Goal: Information Seeking & Learning: Learn about a topic

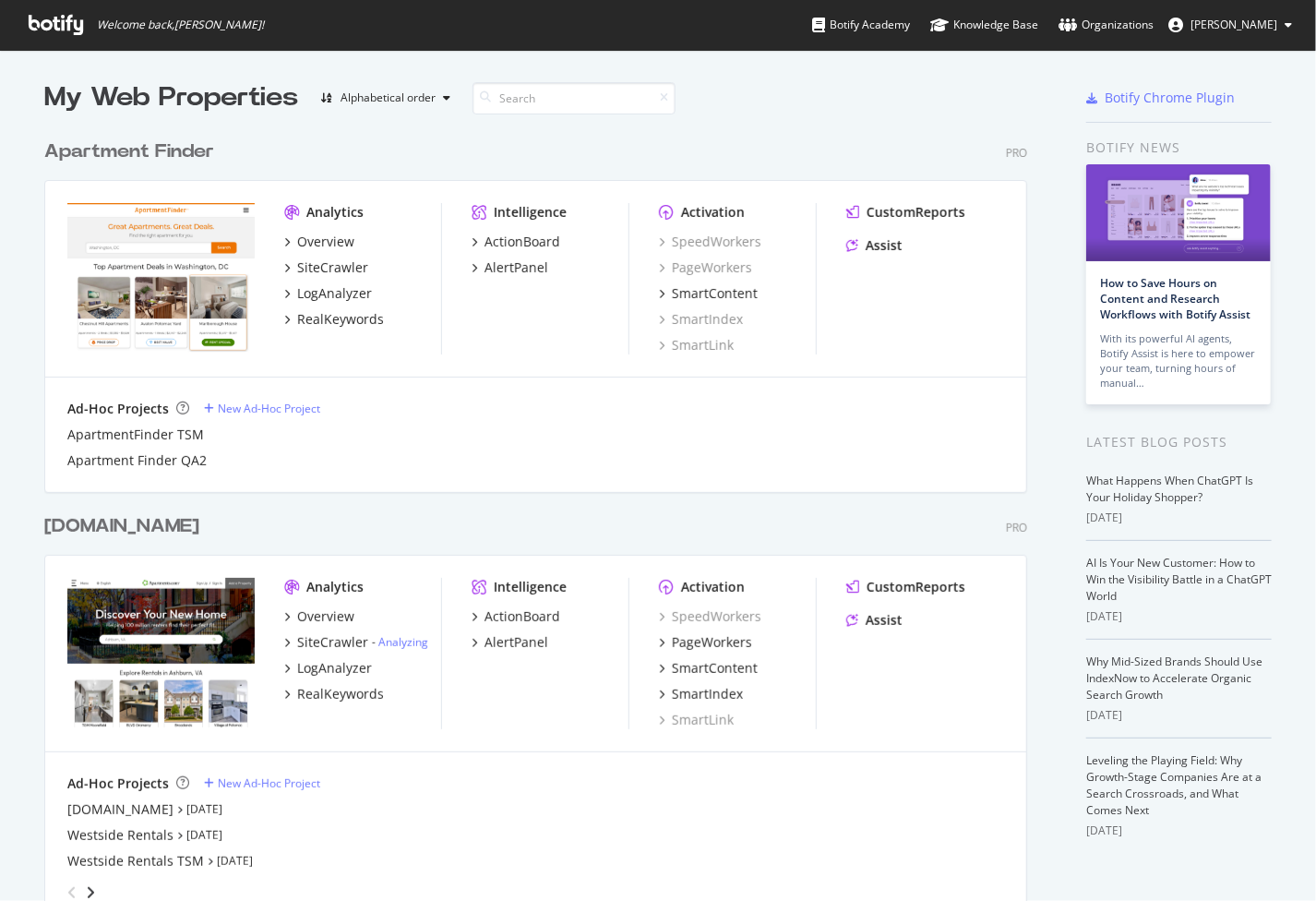
scroll to position [886, 1288]
click at [318, 619] on div "Overview" at bounding box center [325, 616] width 57 height 19
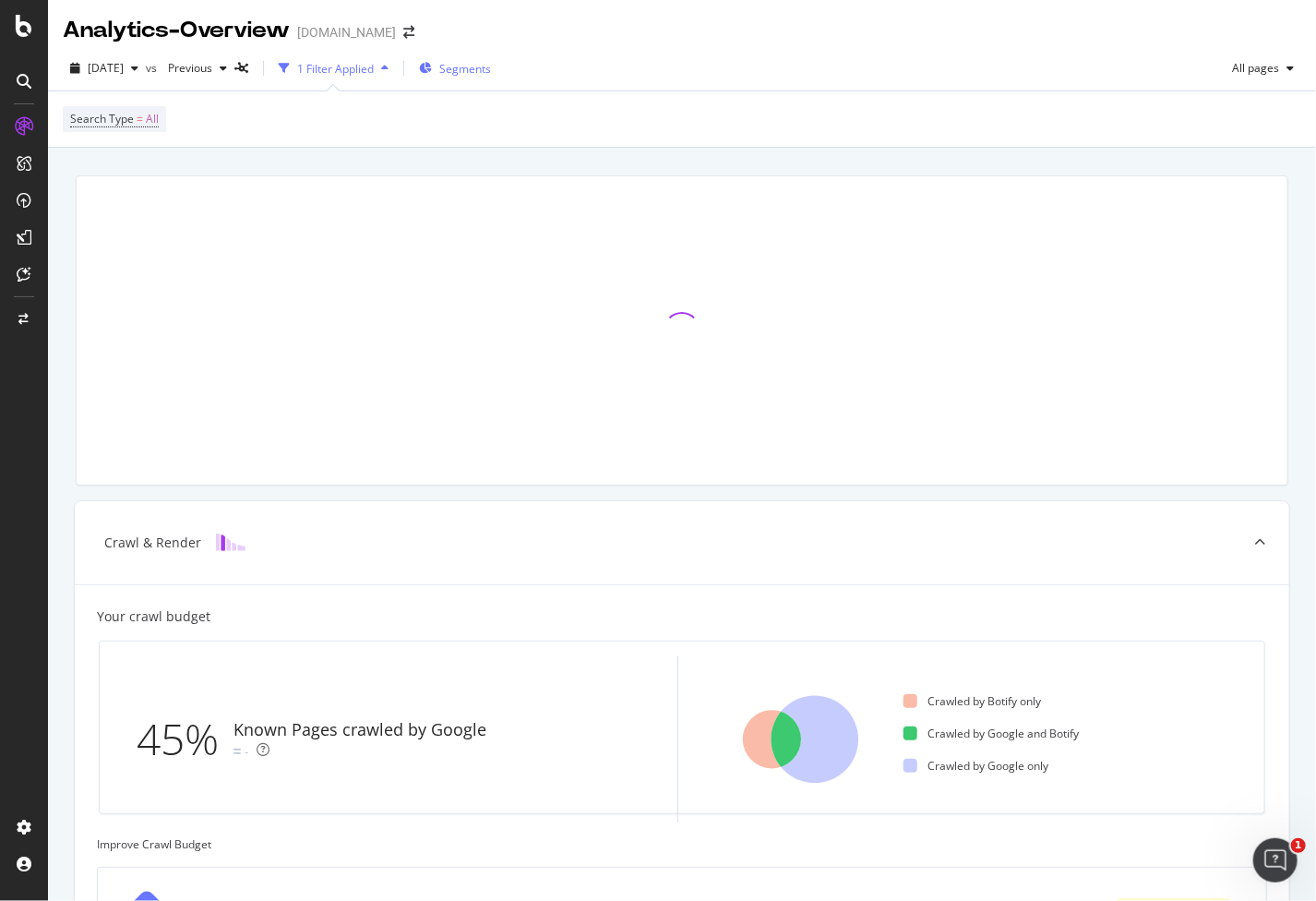
click at [491, 70] on span "Segments" at bounding box center [465, 69] width 51 height 16
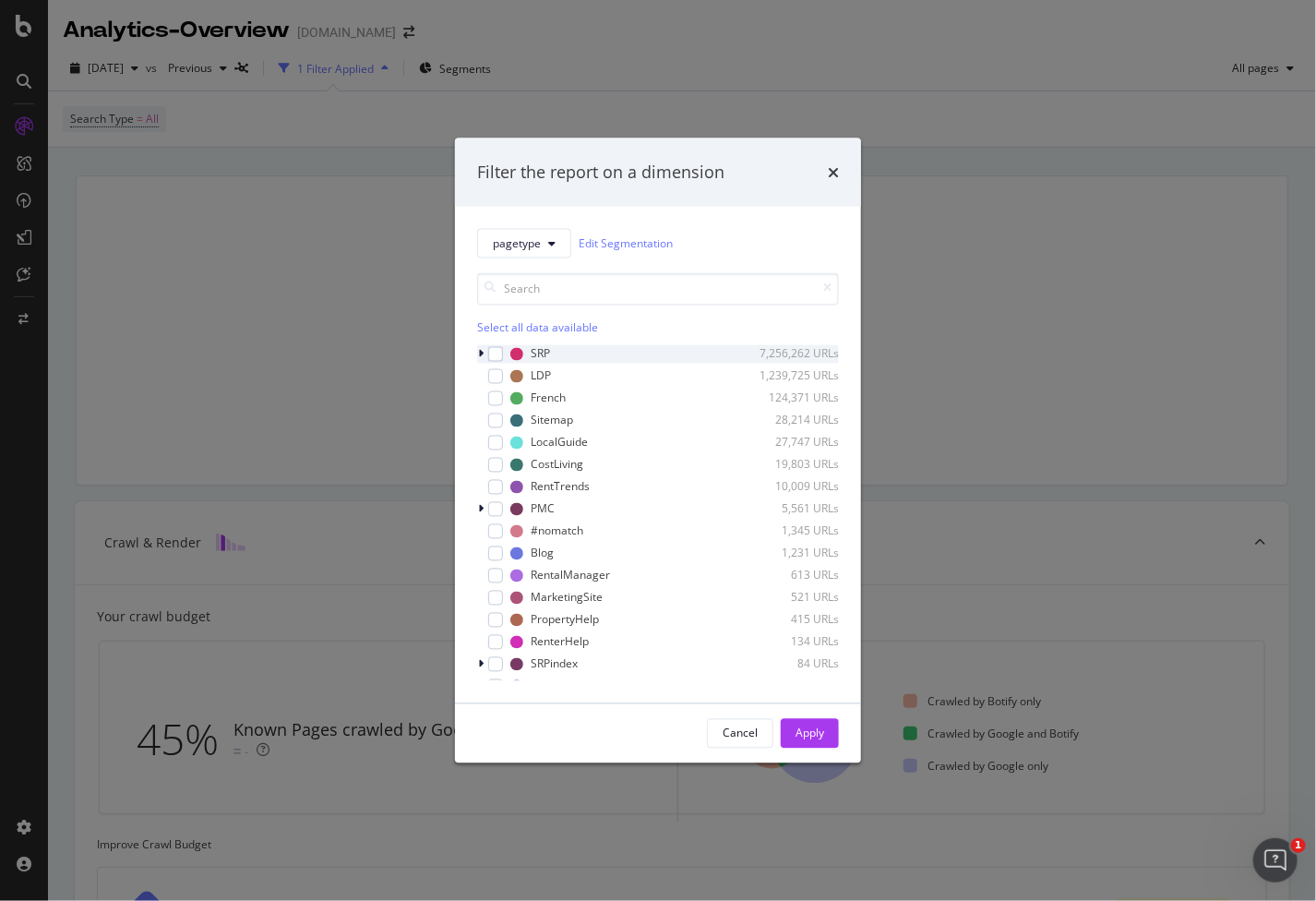
click at [478, 354] on icon "modal" at bounding box center [481, 353] width 6 height 11
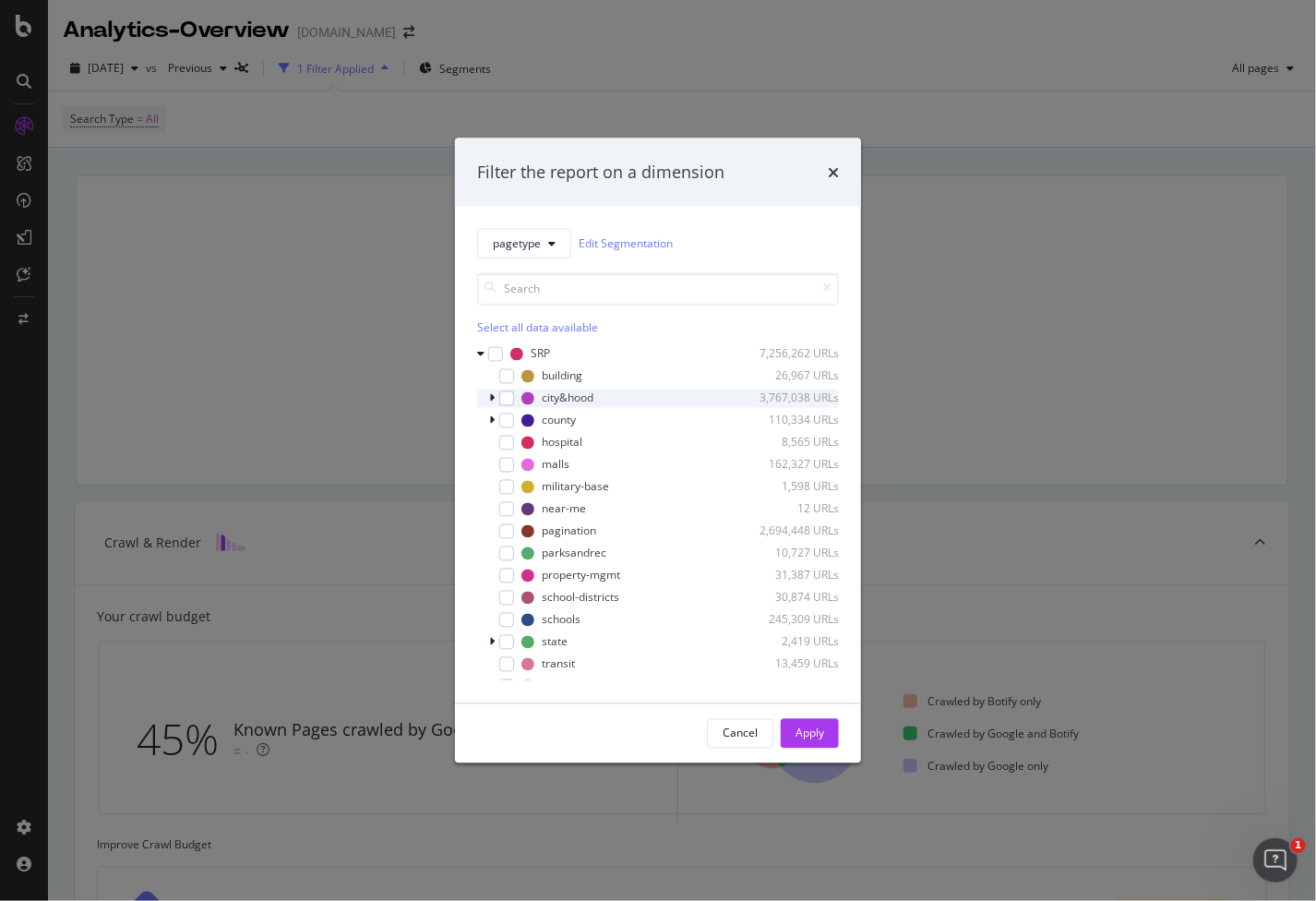
click at [491, 396] on icon "modal" at bounding box center [492, 397] width 6 height 11
click at [491, 396] on icon "modal" at bounding box center [491, 397] width 7 height 11
click at [556, 243] on button "pagetype" at bounding box center [523, 243] width 94 height 30
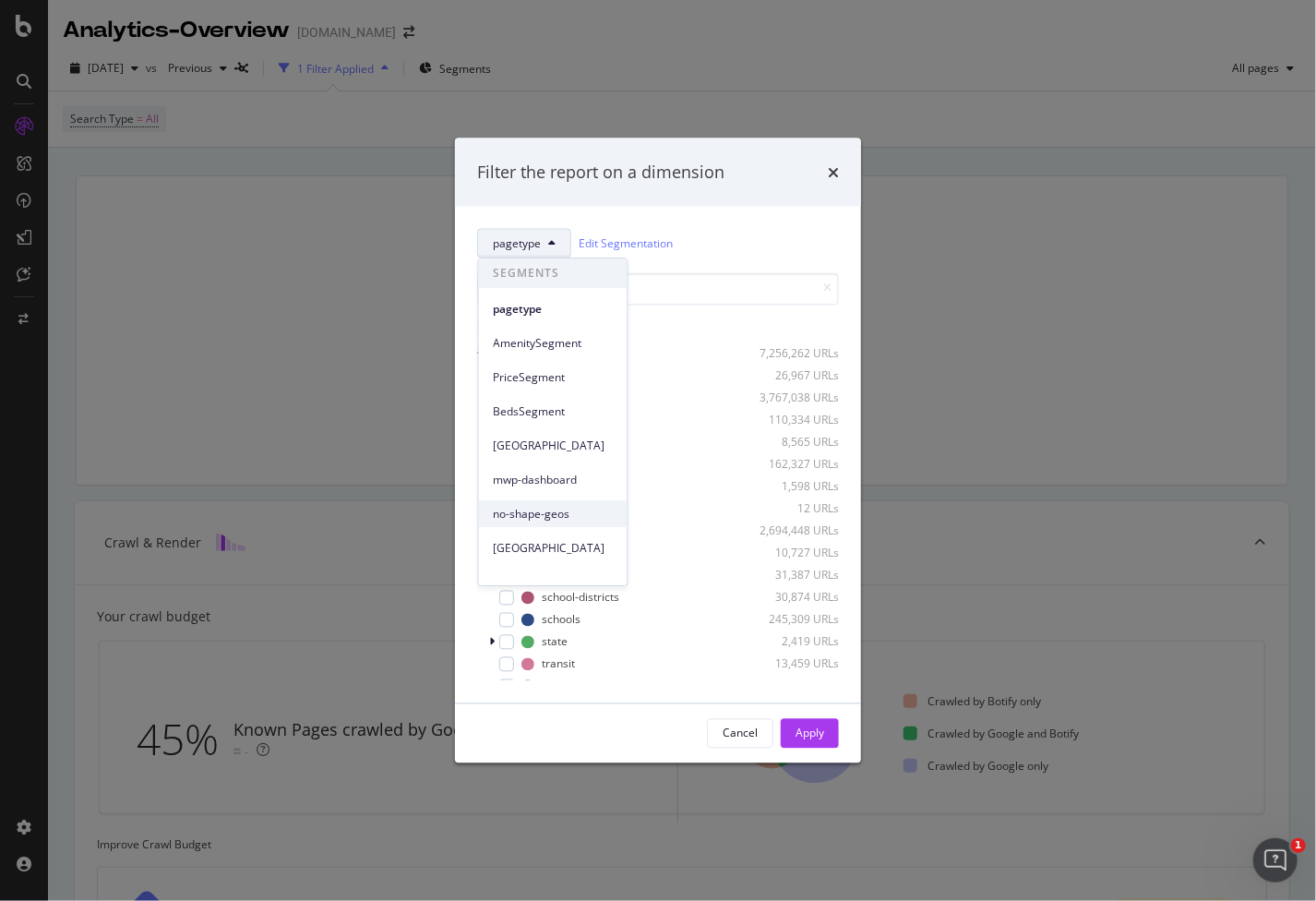
click at [550, 513] on span "no-shape-geos" at bounding box center [553, 514] width 119 height 17
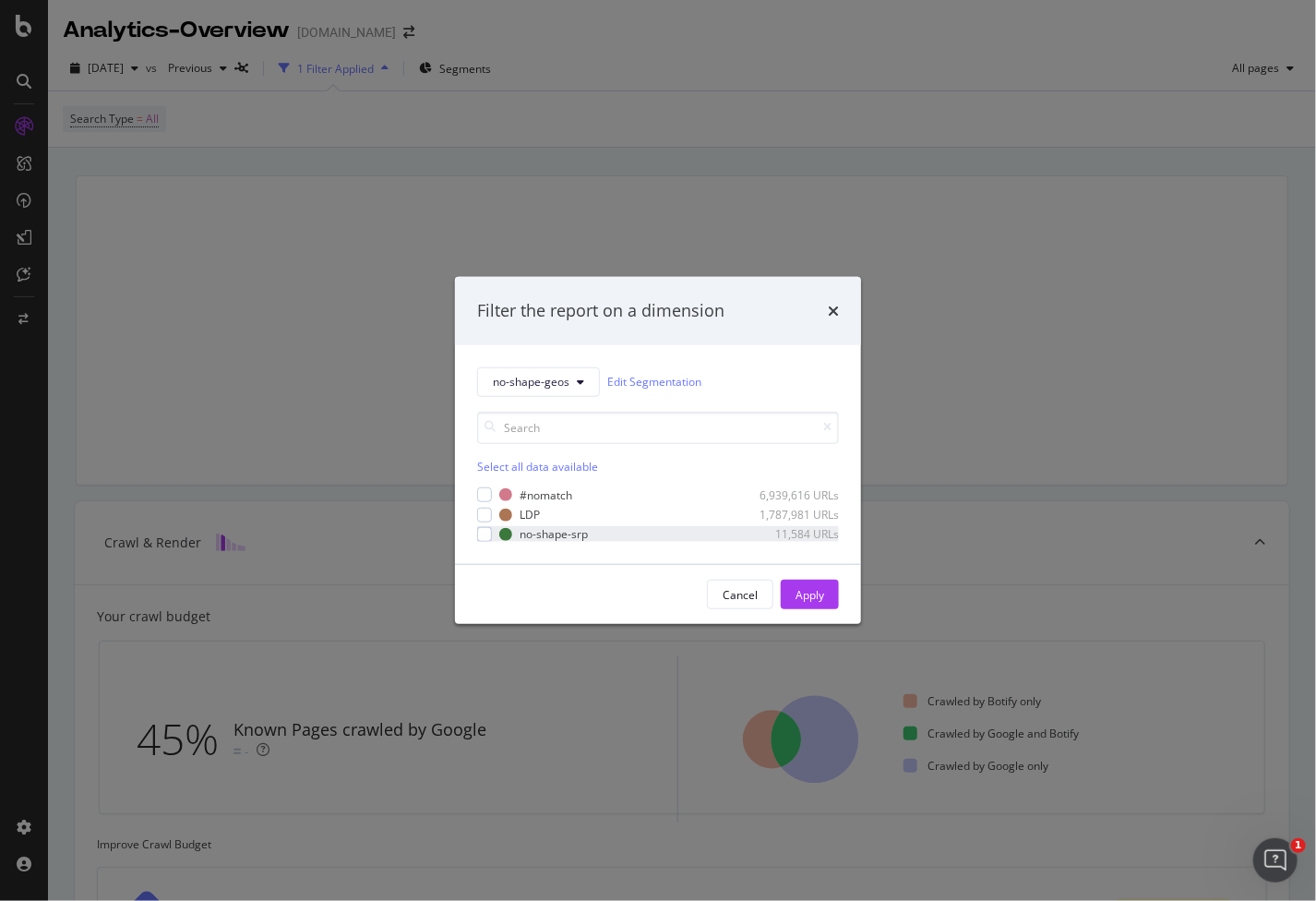
click at [492, 529] on div "no-shape-srp 11,584 URLs" at bounding box center [658, 534] width 362 height 16
click at [825, 593] on button "Apply" at bounding box center [809, 594] width 58 height 30
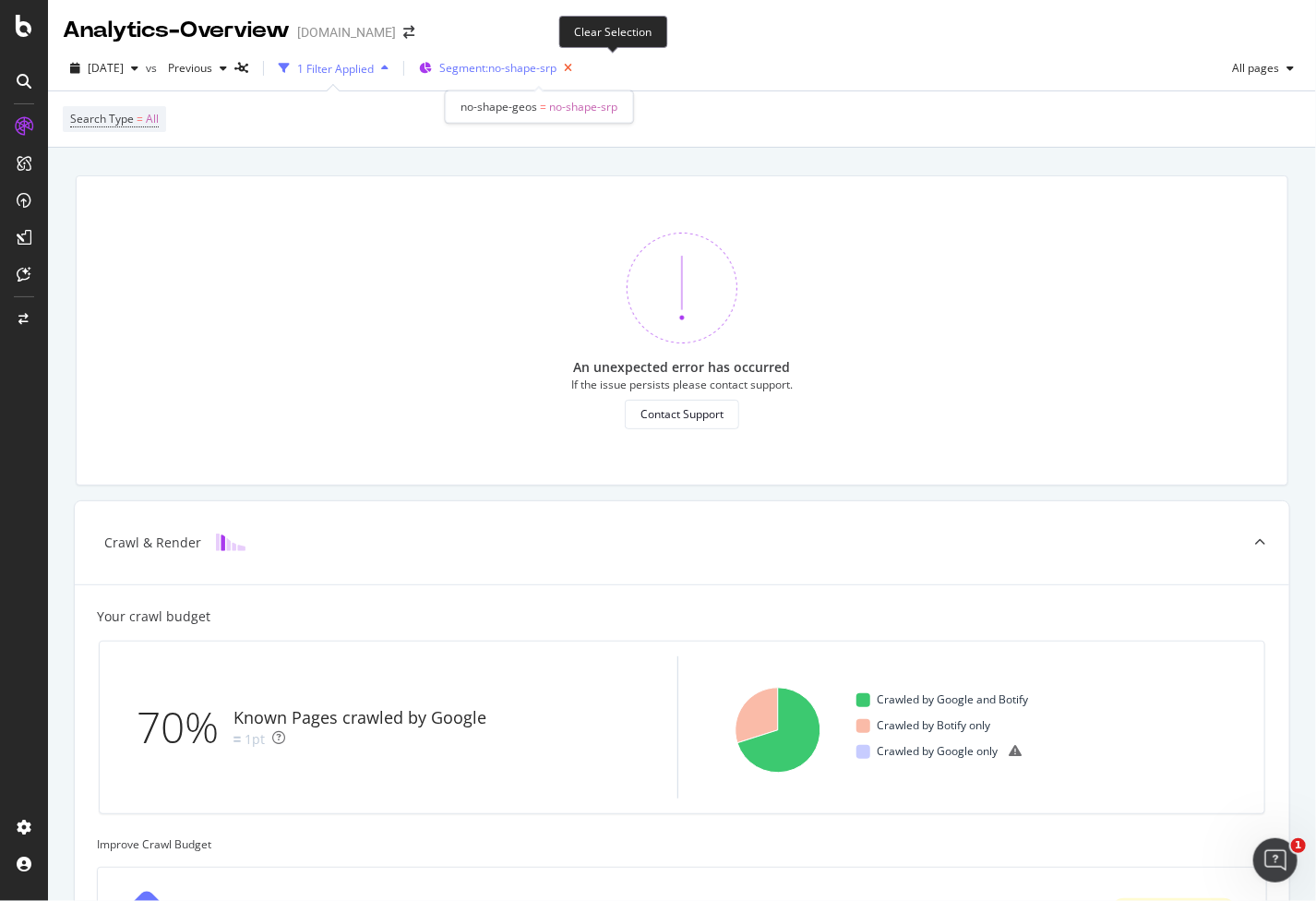
click at [580, 69] on icon "button" at bounding box center [567, 68] width 23 height 26
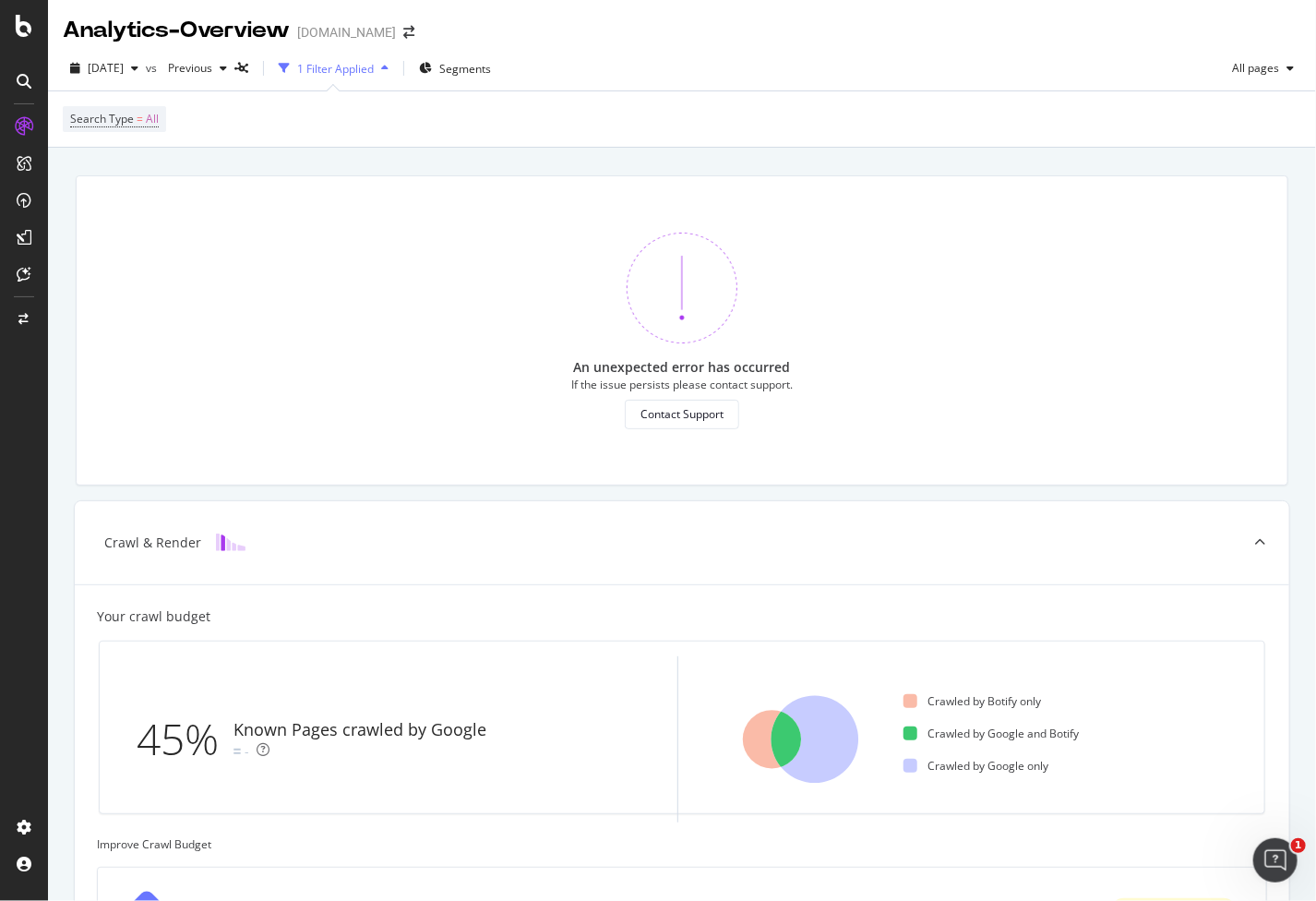
click at [388, 71] on icon "button" at bounding box center [384, 68] width 7 height 11
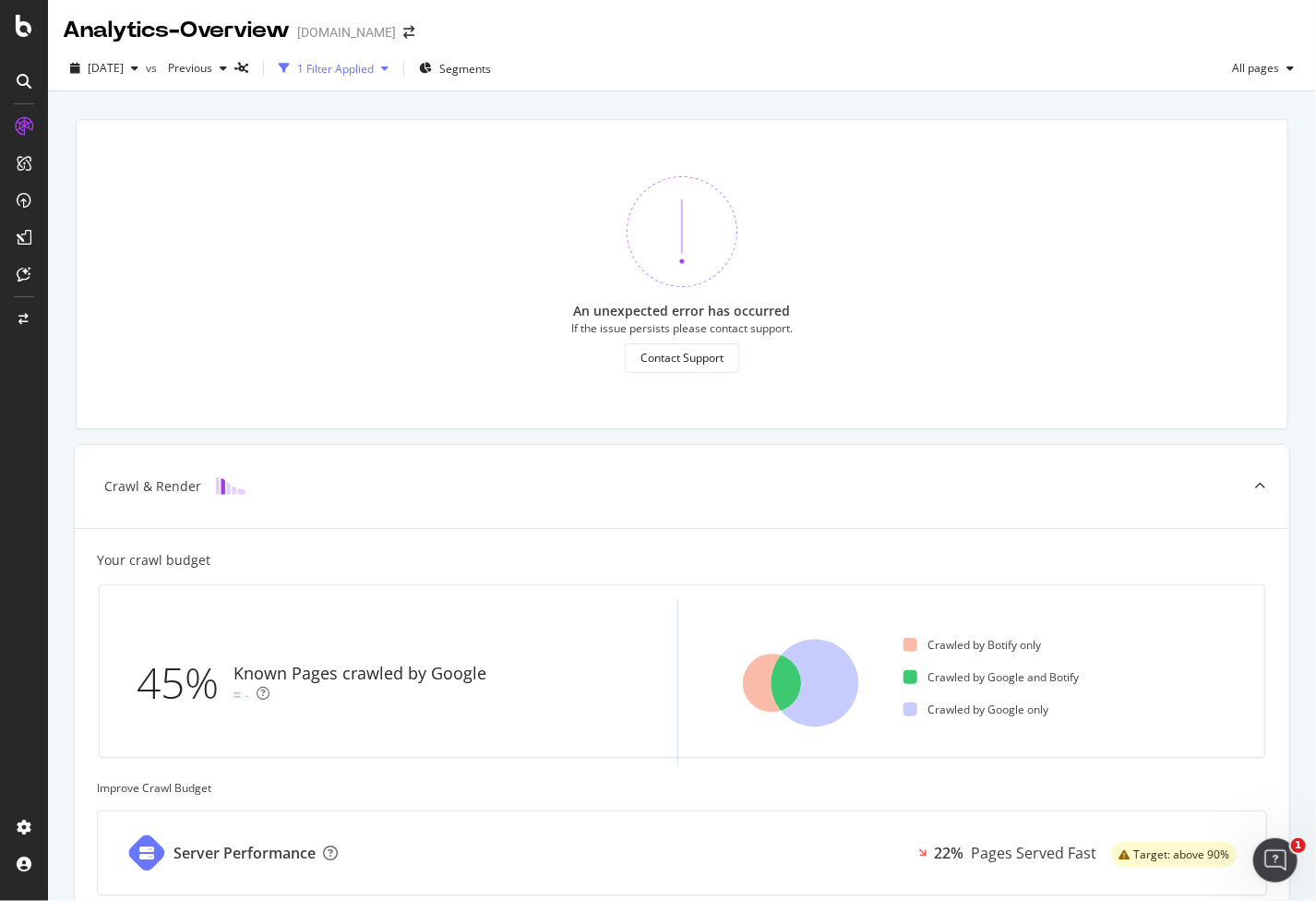
click at [374, 72] on div "1 Filter Applied" at bounding box center [335, 69] width 77 height 16
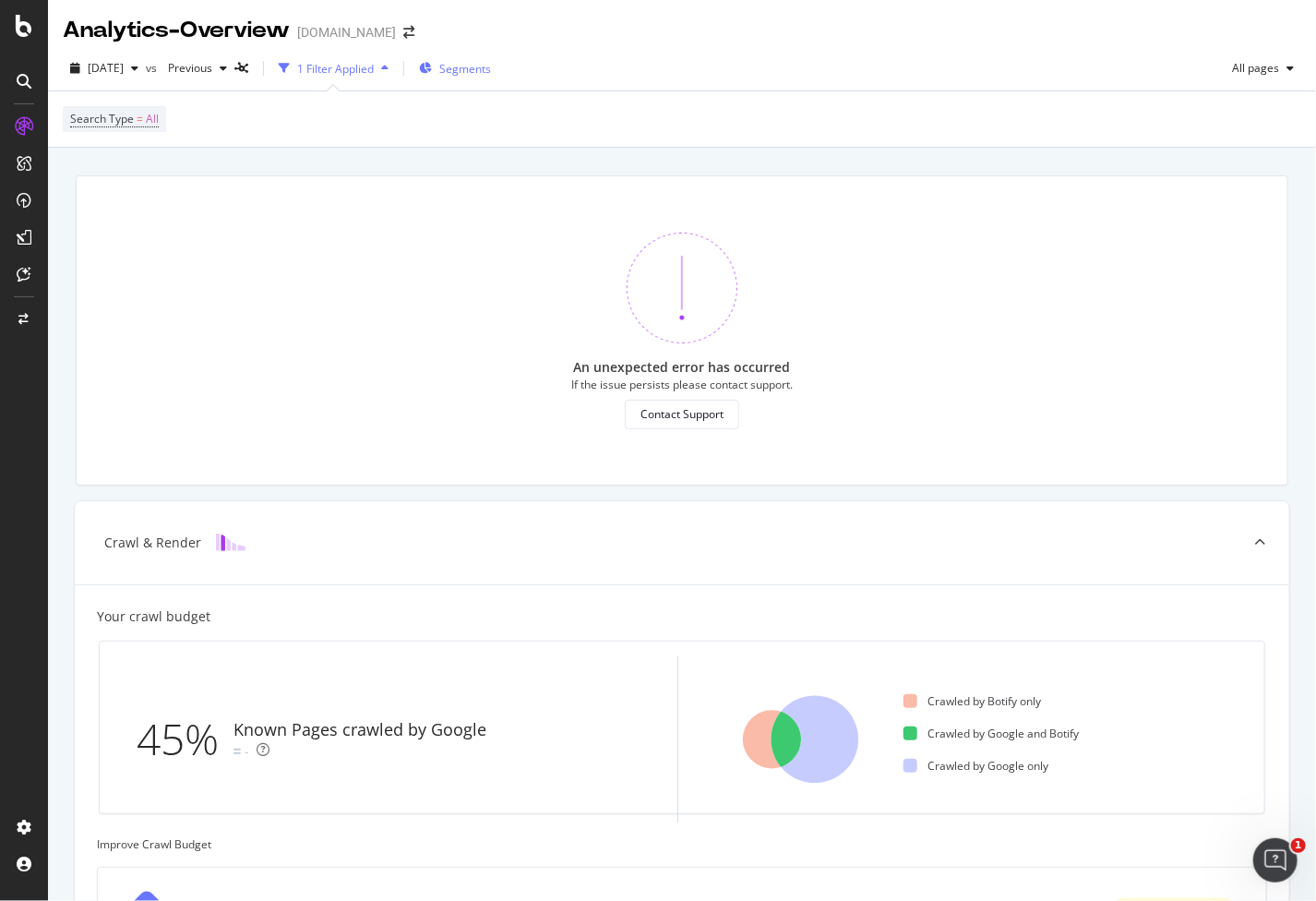
click at [491, 72] on span "Segments" at bounding box center [465, 69] width 51 height 16
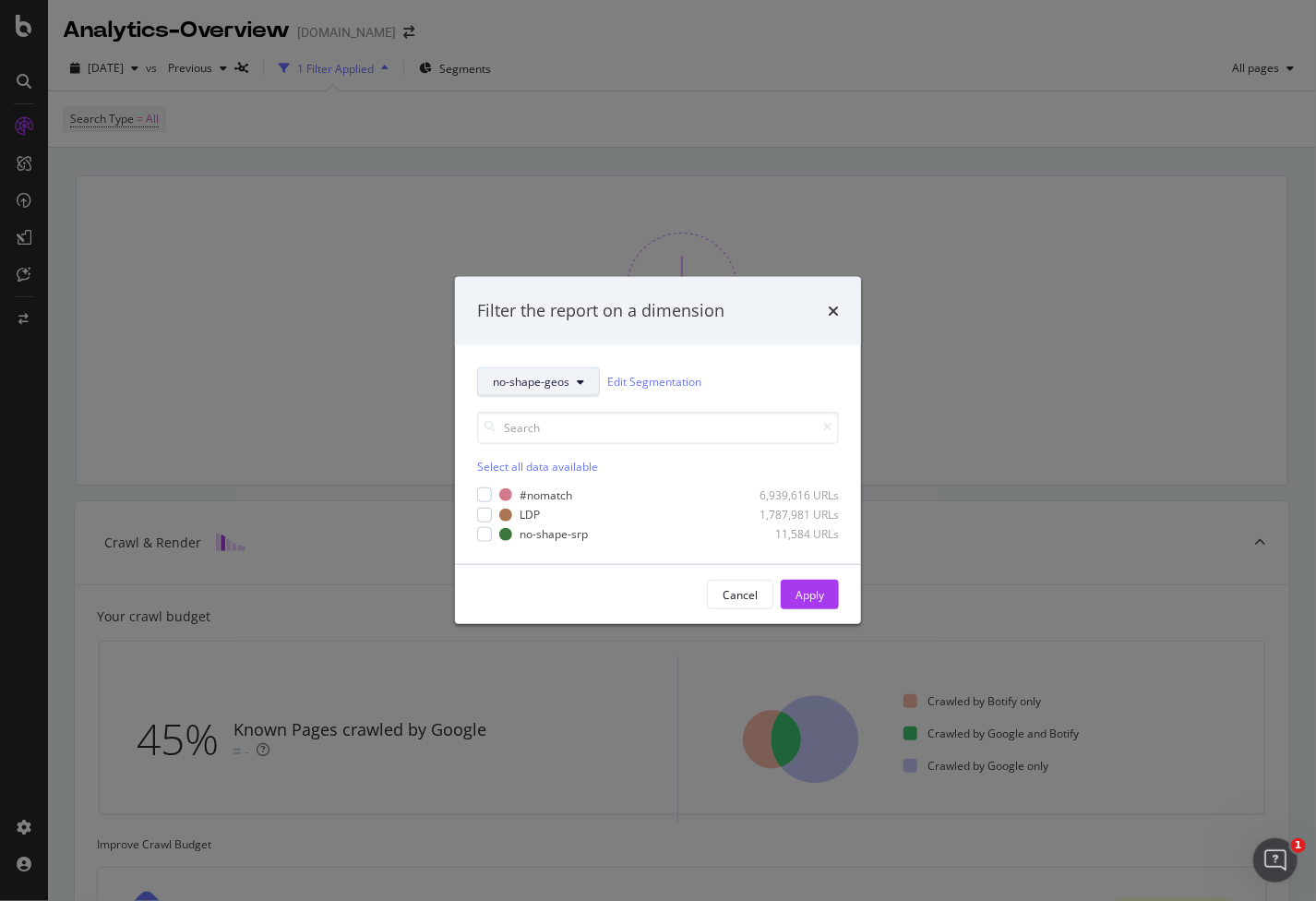
click at [520, 380] on span "no-shape-geos" at bounding box center [531, 381] width 77 height 16
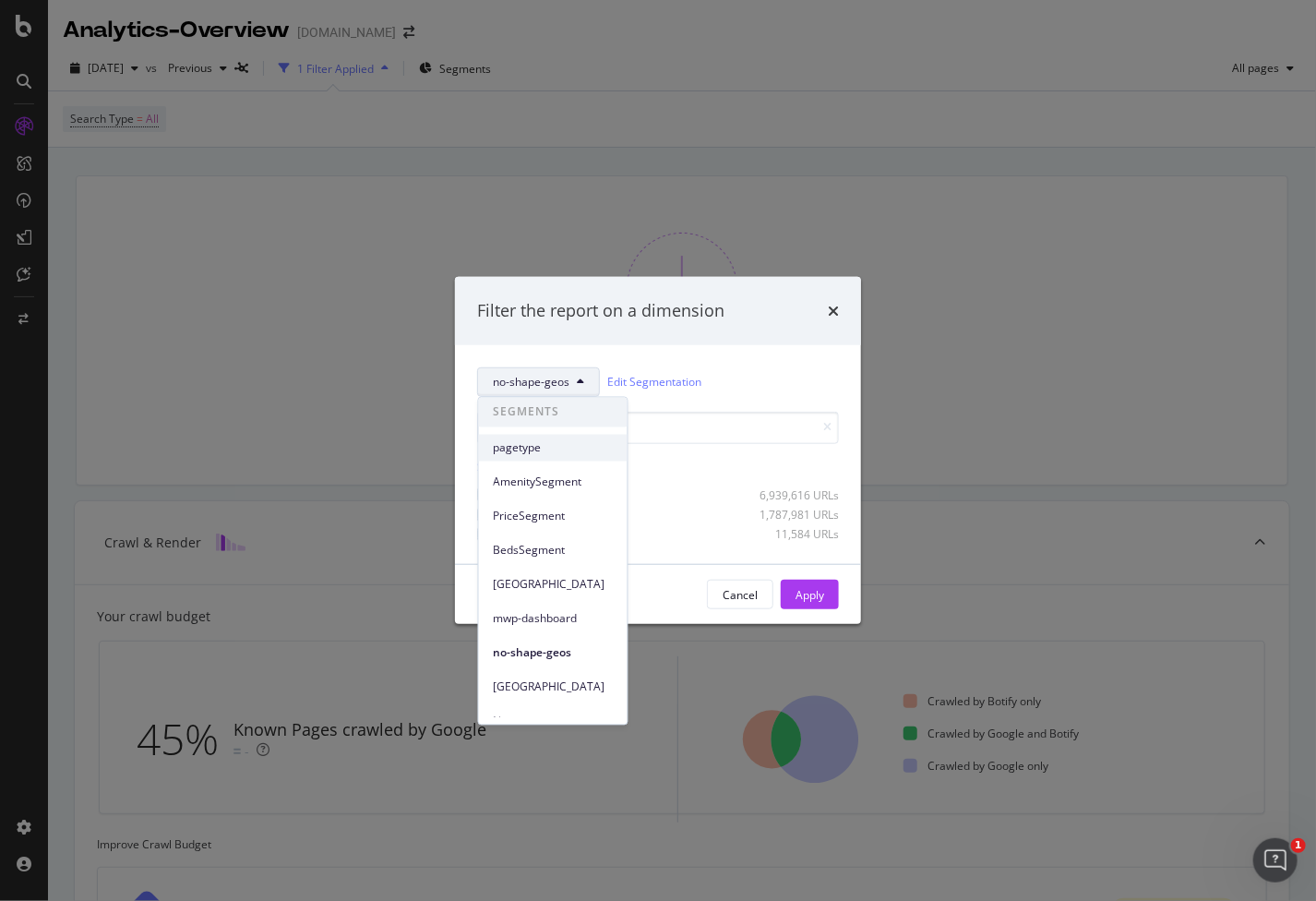
click at [540, 450] on span "pagetype" at bounding box center [553, 448] width 119 height 17
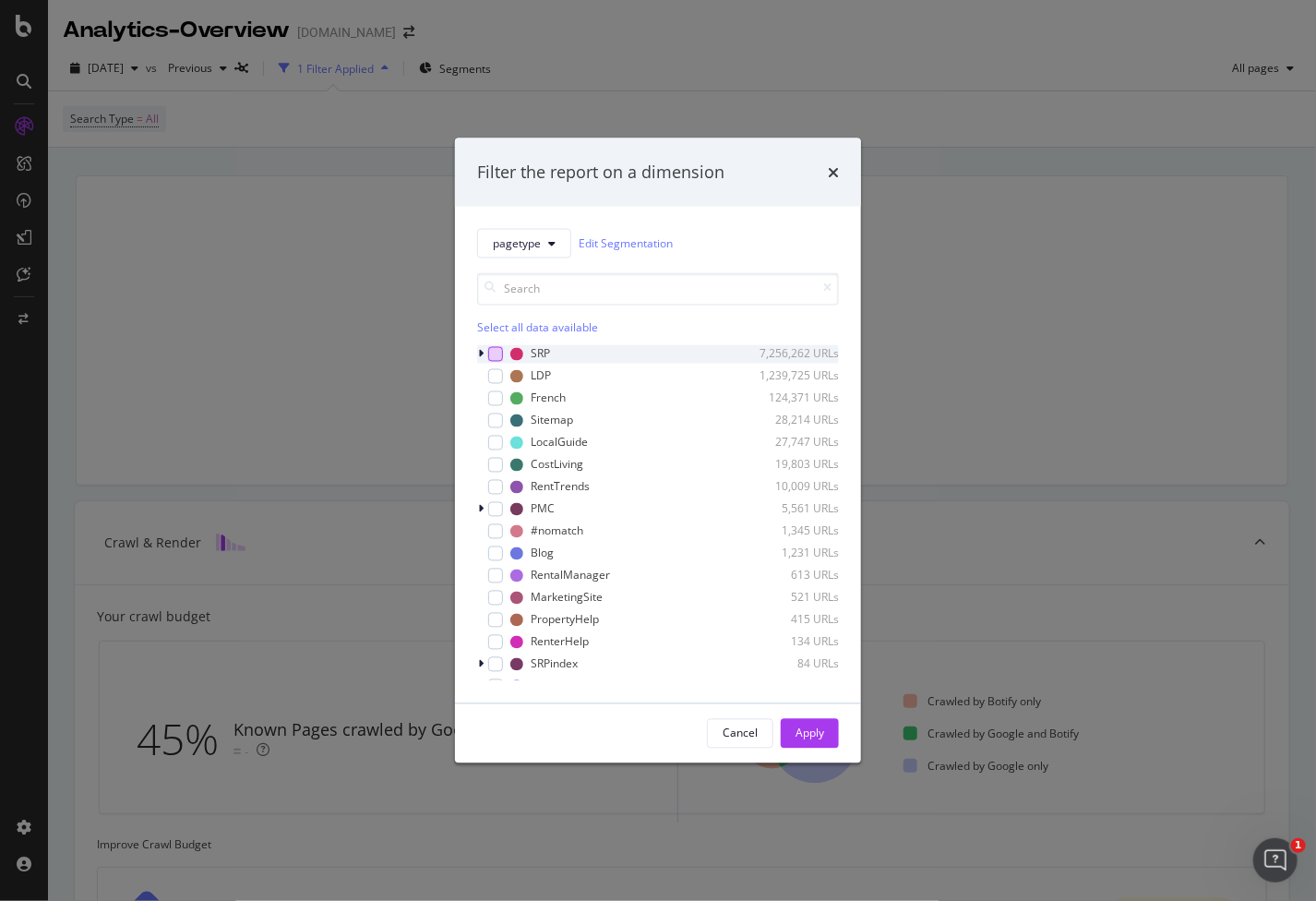
click at [493, 352] on div "modal" at bounding box center [495, 353] width 15 height 15
drag, startPoint x: 826, startPoint y: 736, endPoint x: 630, endPoint y: 575, distance: 253.6
click at [826, 734] on button "Apply" at bounding box center [809, 732] width 58 height 30
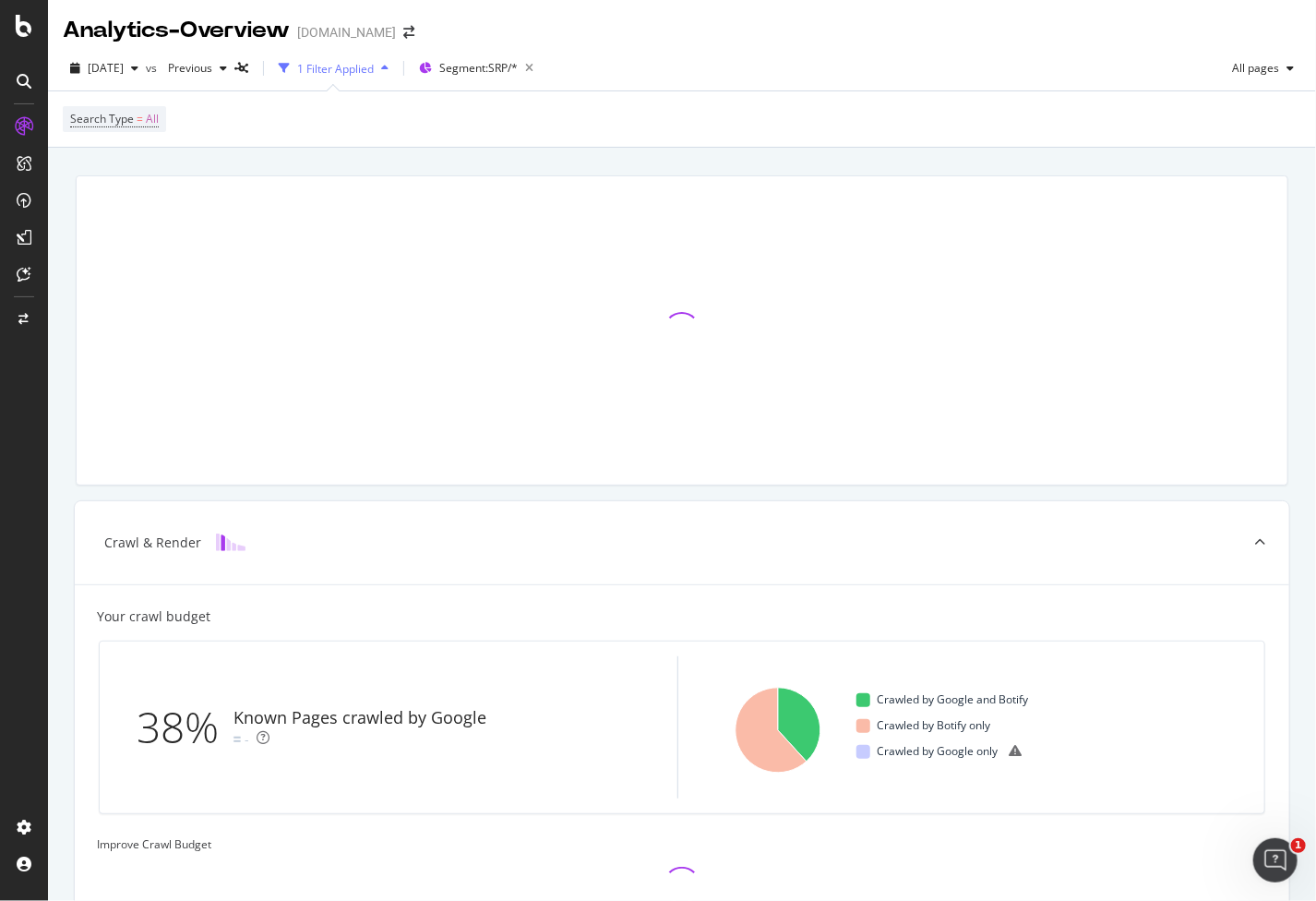
click at [374, 66] on div "1 Filter Applied" at bounding box center [335, 69] width 77 height 16
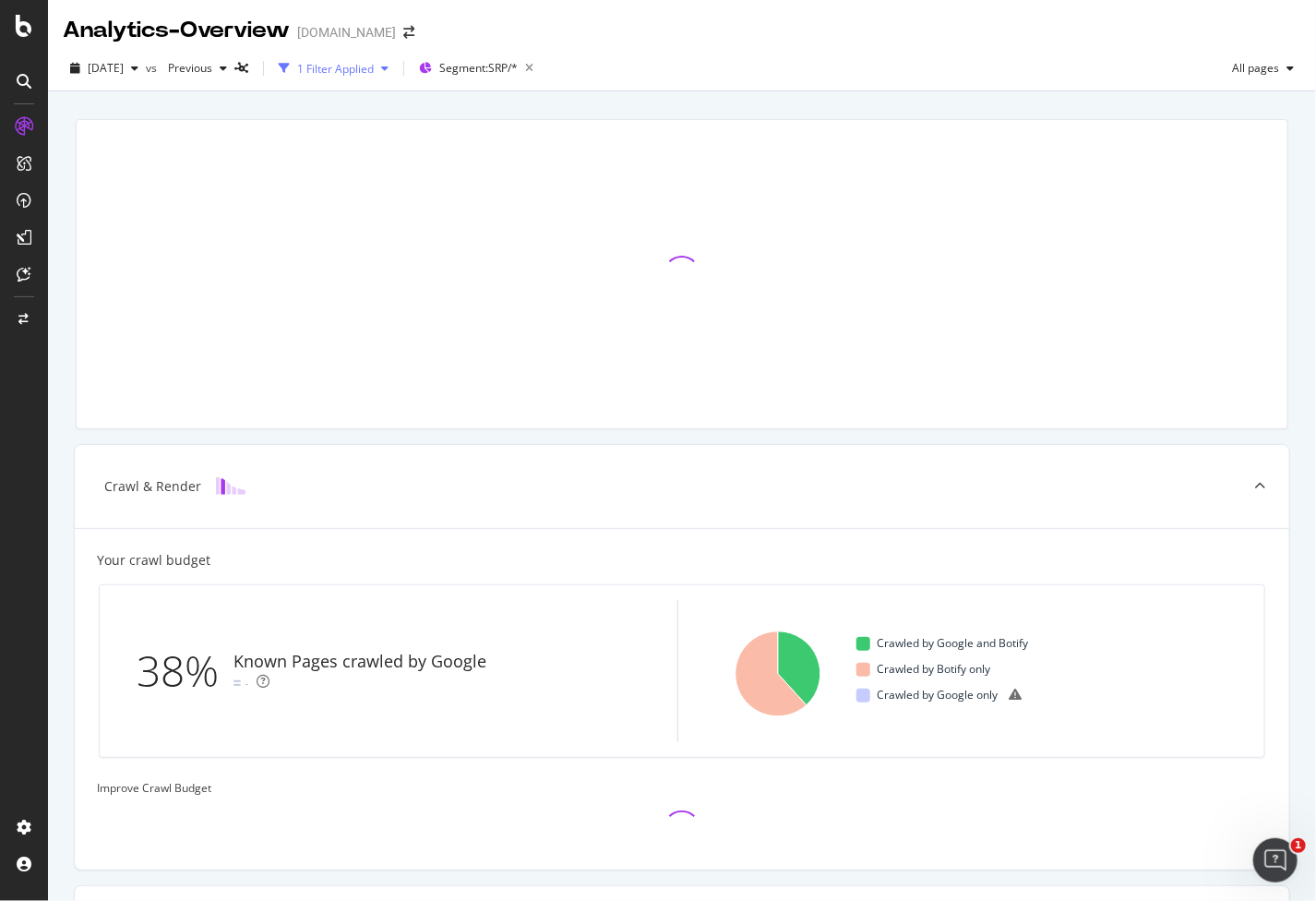
click at [374, 68] on div "1 Filter Applied" at bounding box center [335, 69] width 77 height 16
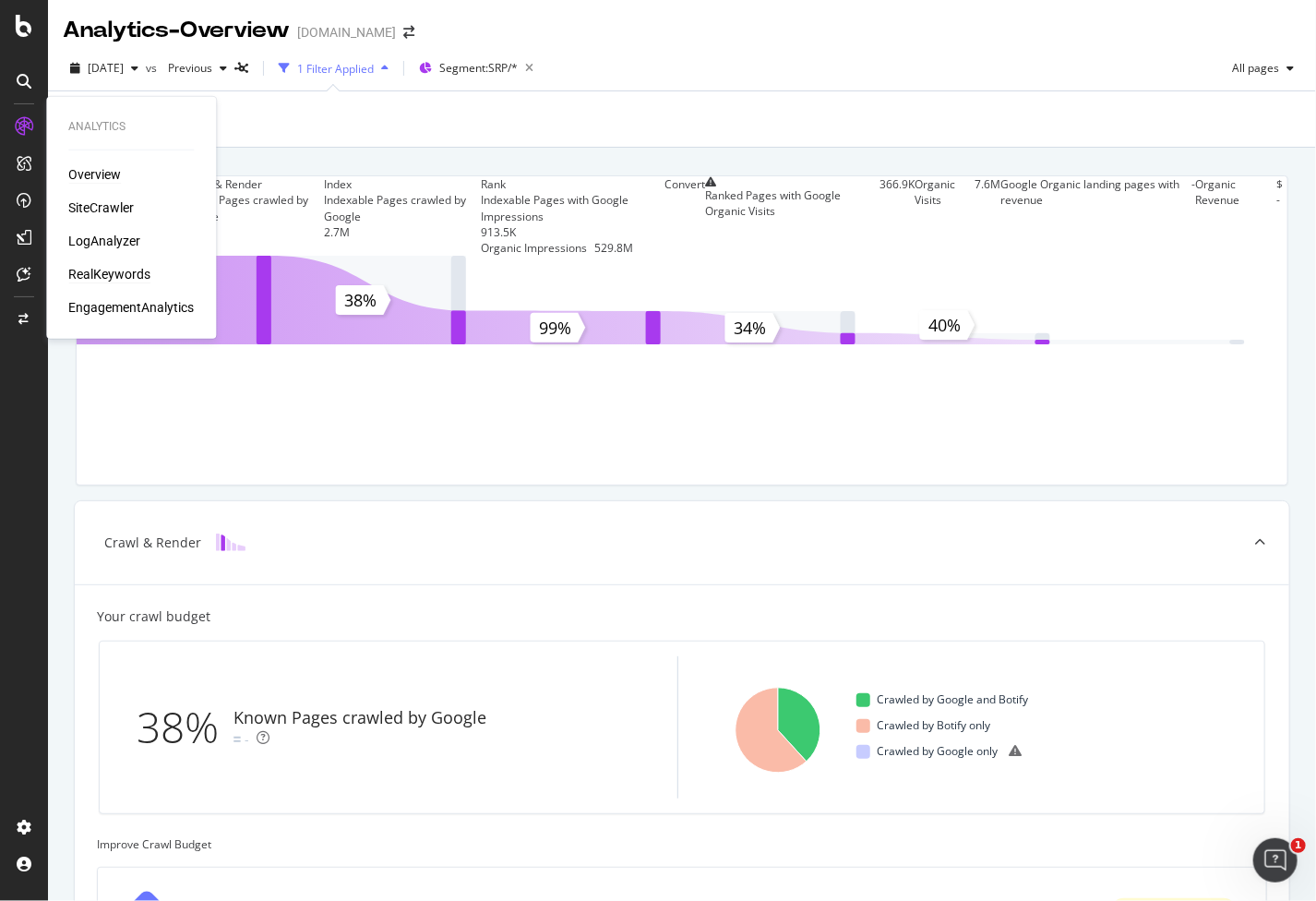
click at [122, 273] on div "RealKeywords" at bounding box center [108, 274] width 82 height 19
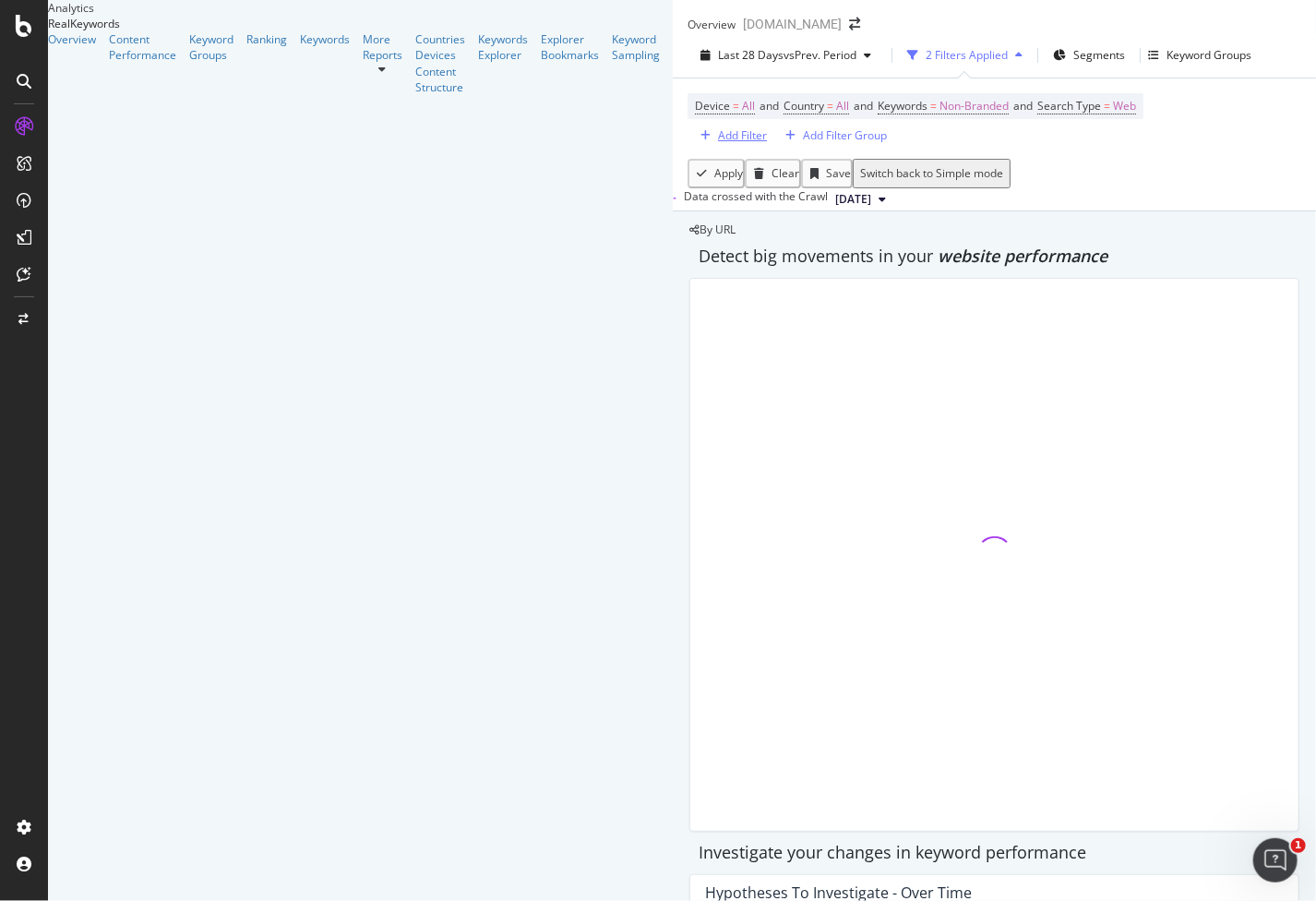
click at [718, 143] on div "Add Filter" at bounding box center [742, 135] width 49 height 16
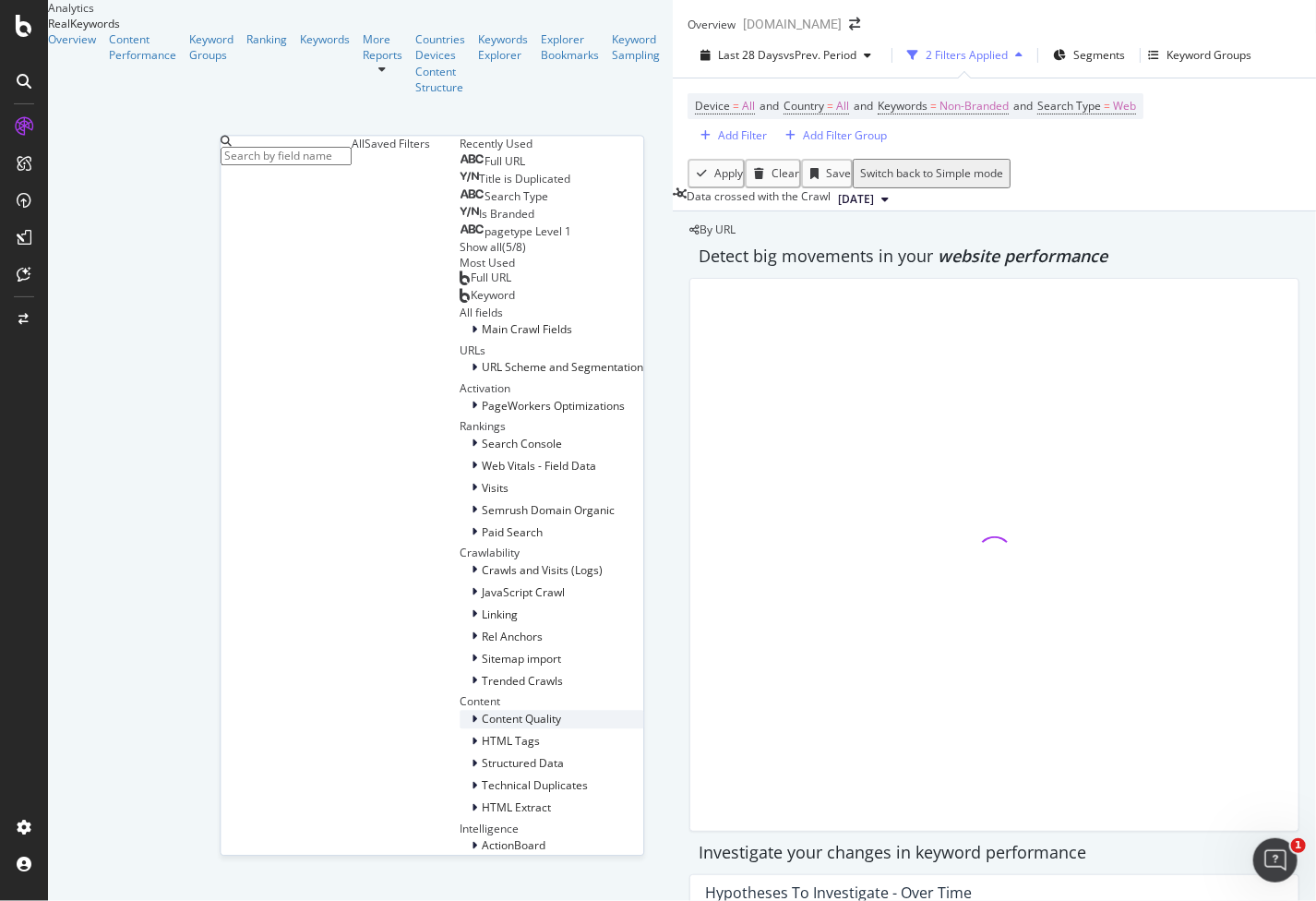
scroll to position [743, 0]
click at [470, 710] on div at bounding box center [475, 719] width 11 height 19
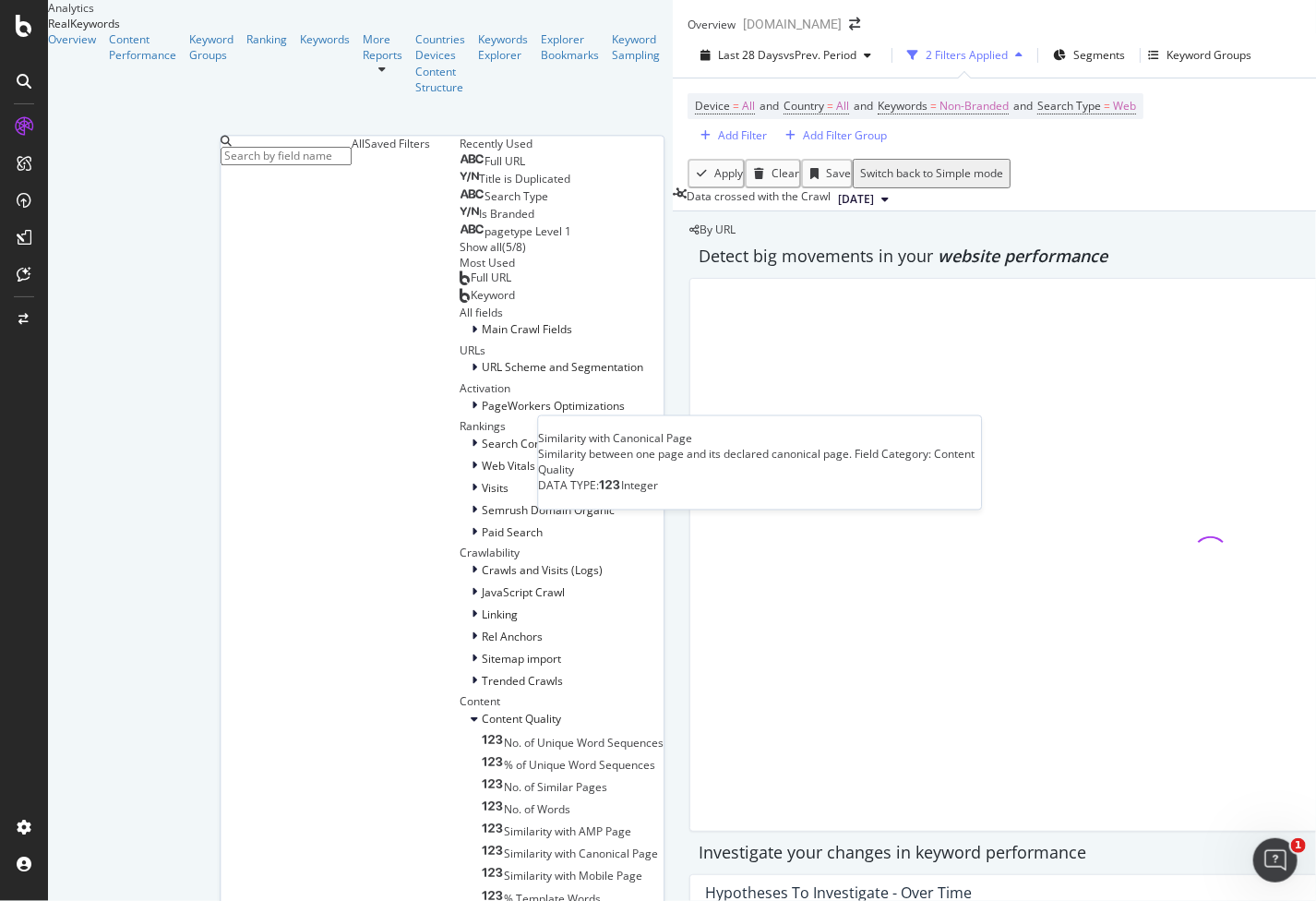
scroll to position [928, 0]
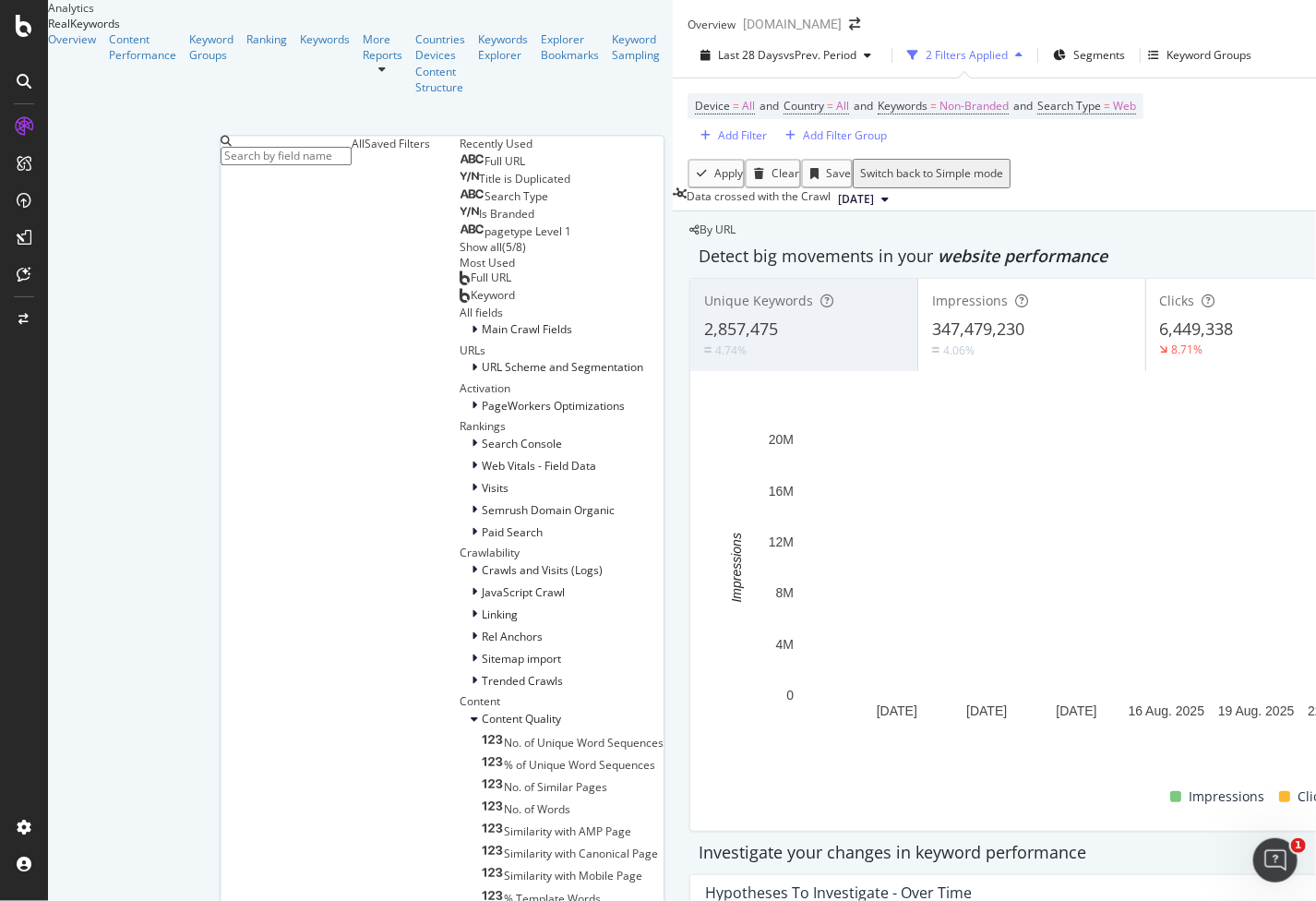
scroll to position [1152, 0]
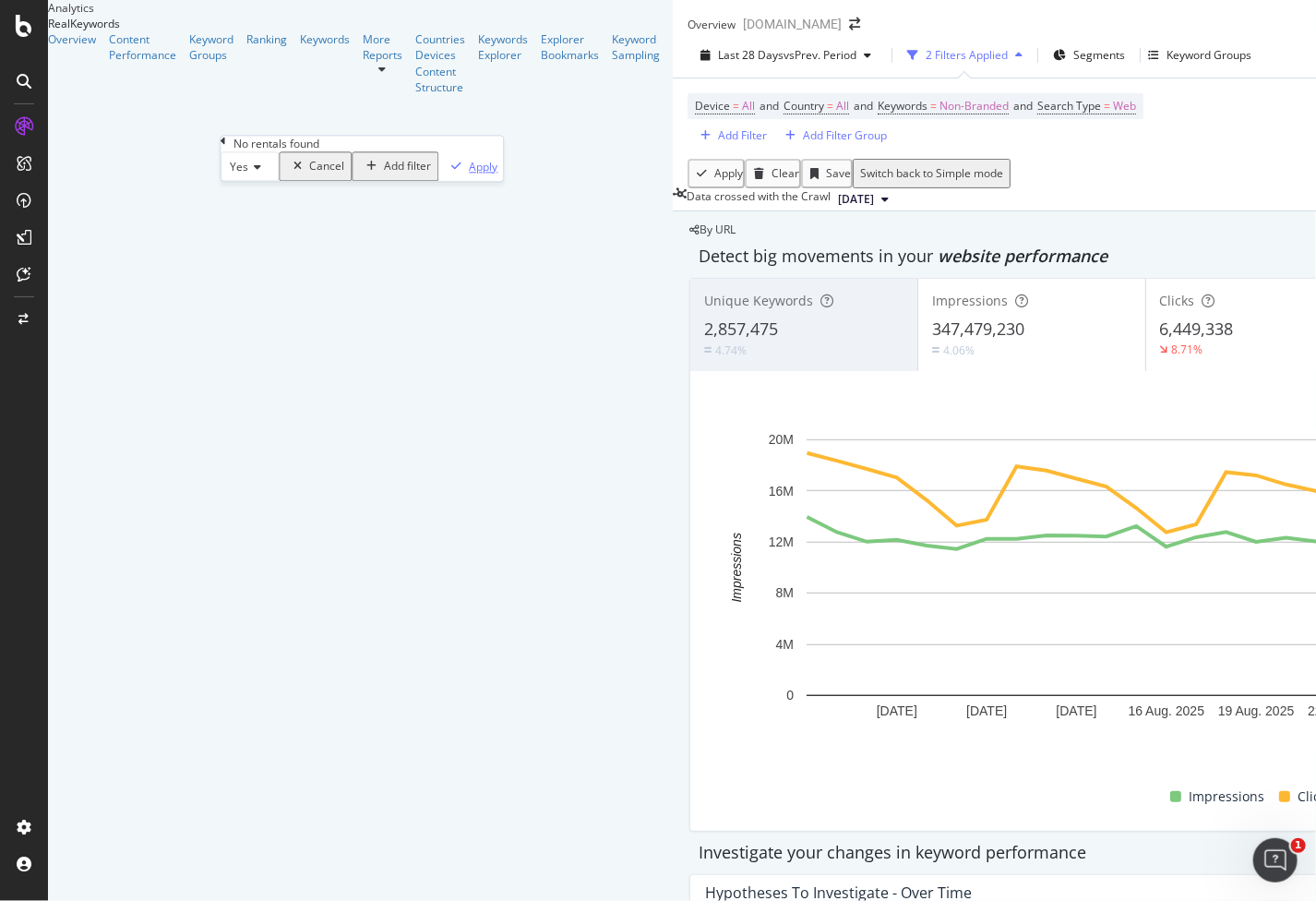
click at [469, 174] on div "Apply" at bounding box center [483, 167] width 29 height 16
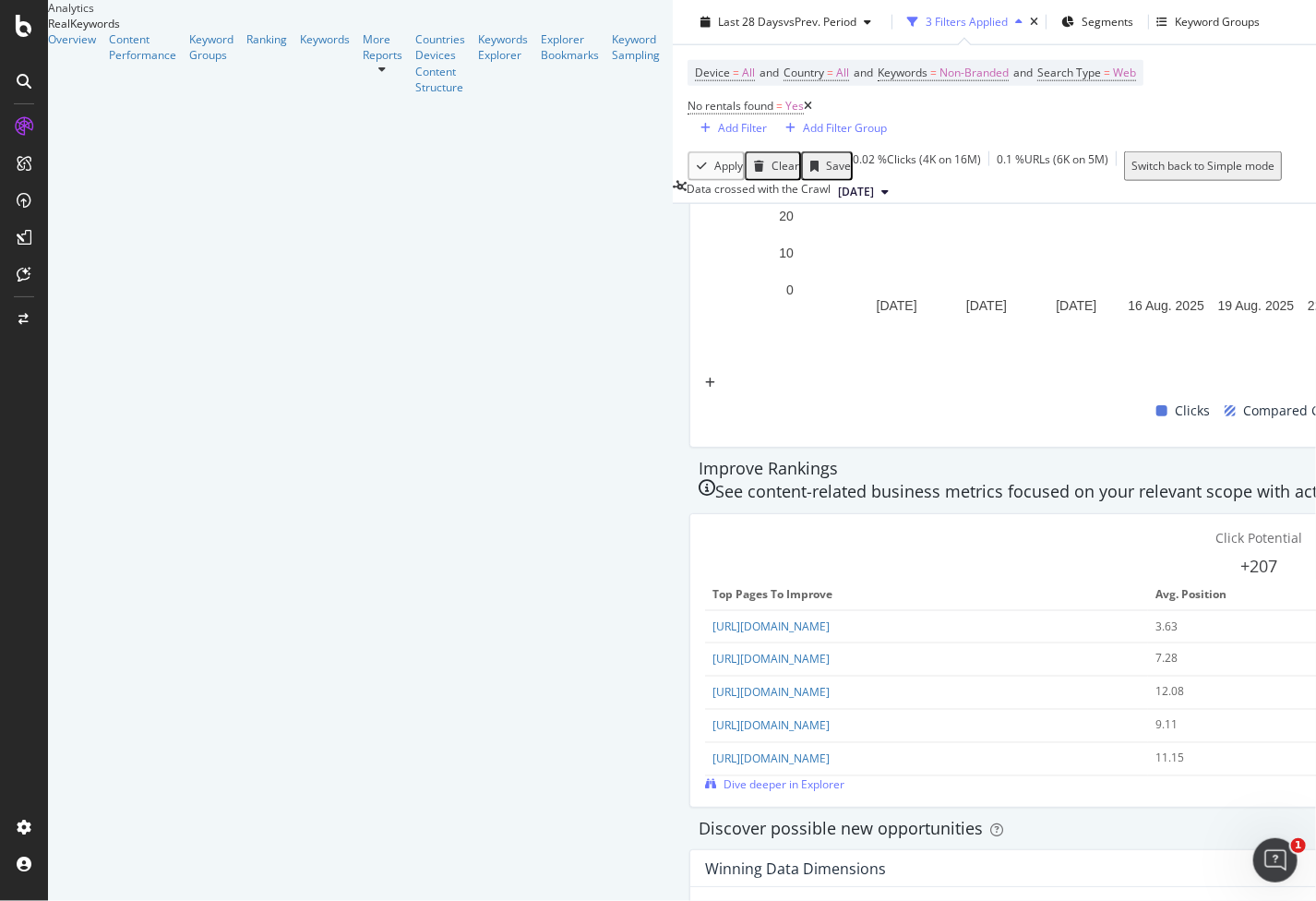
scroll to position [1015, 0]
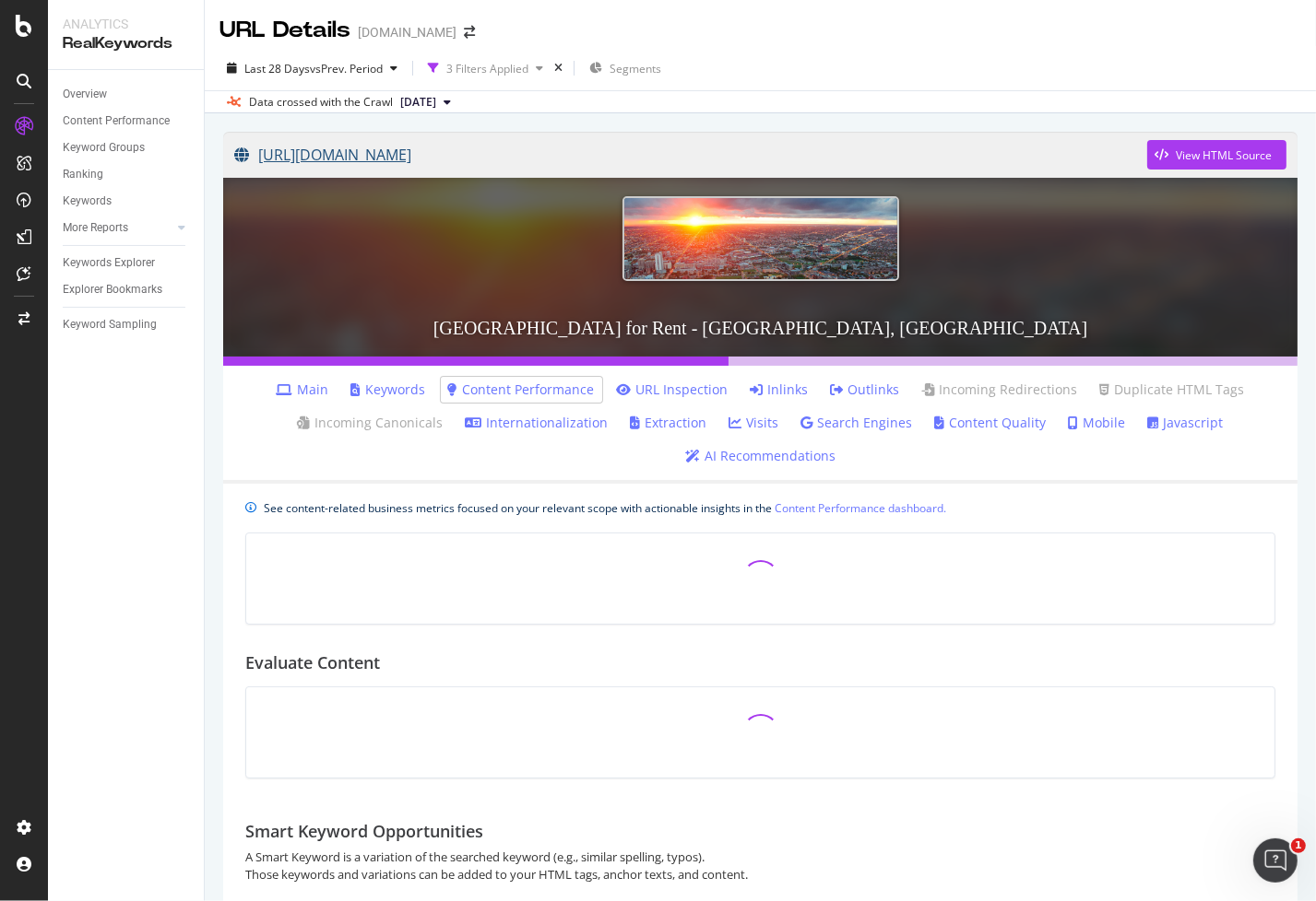
click at [620, 159] on link "[URL][DOMAIN_NAME]" at bounding box center [691, 155] width 913 height 46
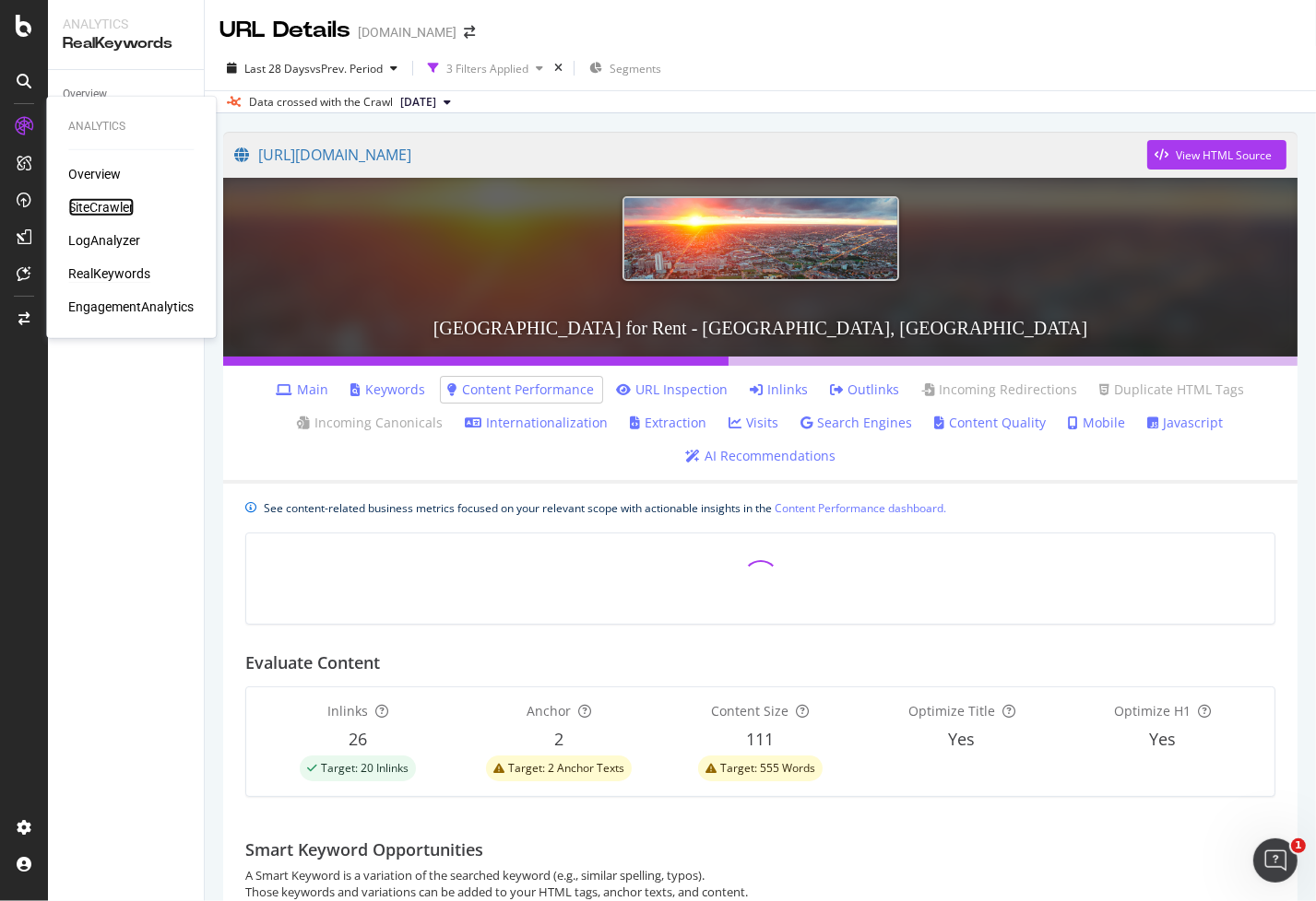
click at [90, 203] on div "SiteCrawler" at bounding box center [100, 207] width 65 height 19
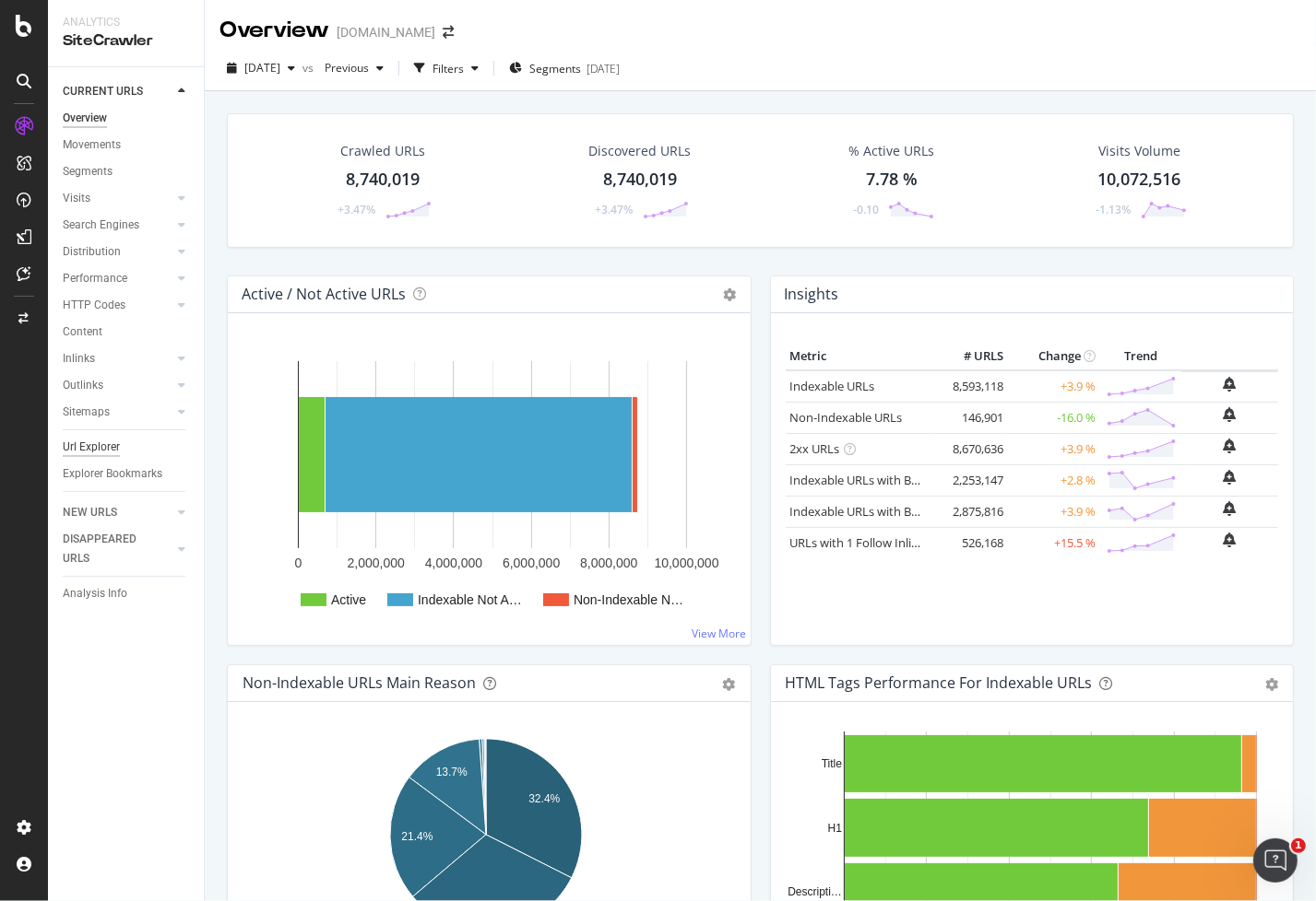
click at [96, 454] on div "Url Explorer" at bounding box center [92, 448] width 57 height 20
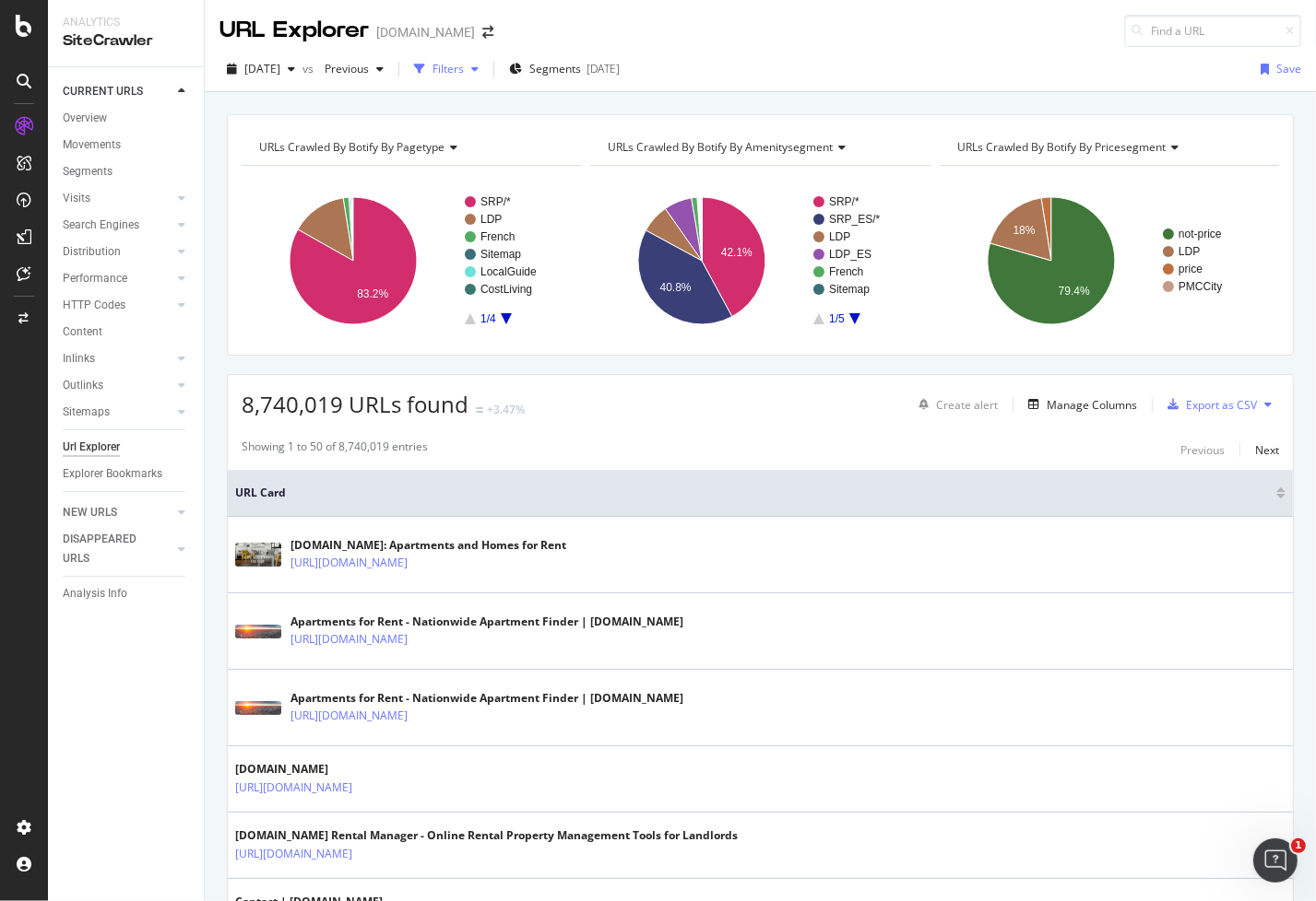
click at [479, 66] on icon "button" at bounding box center [474, 69] width 7 height 11
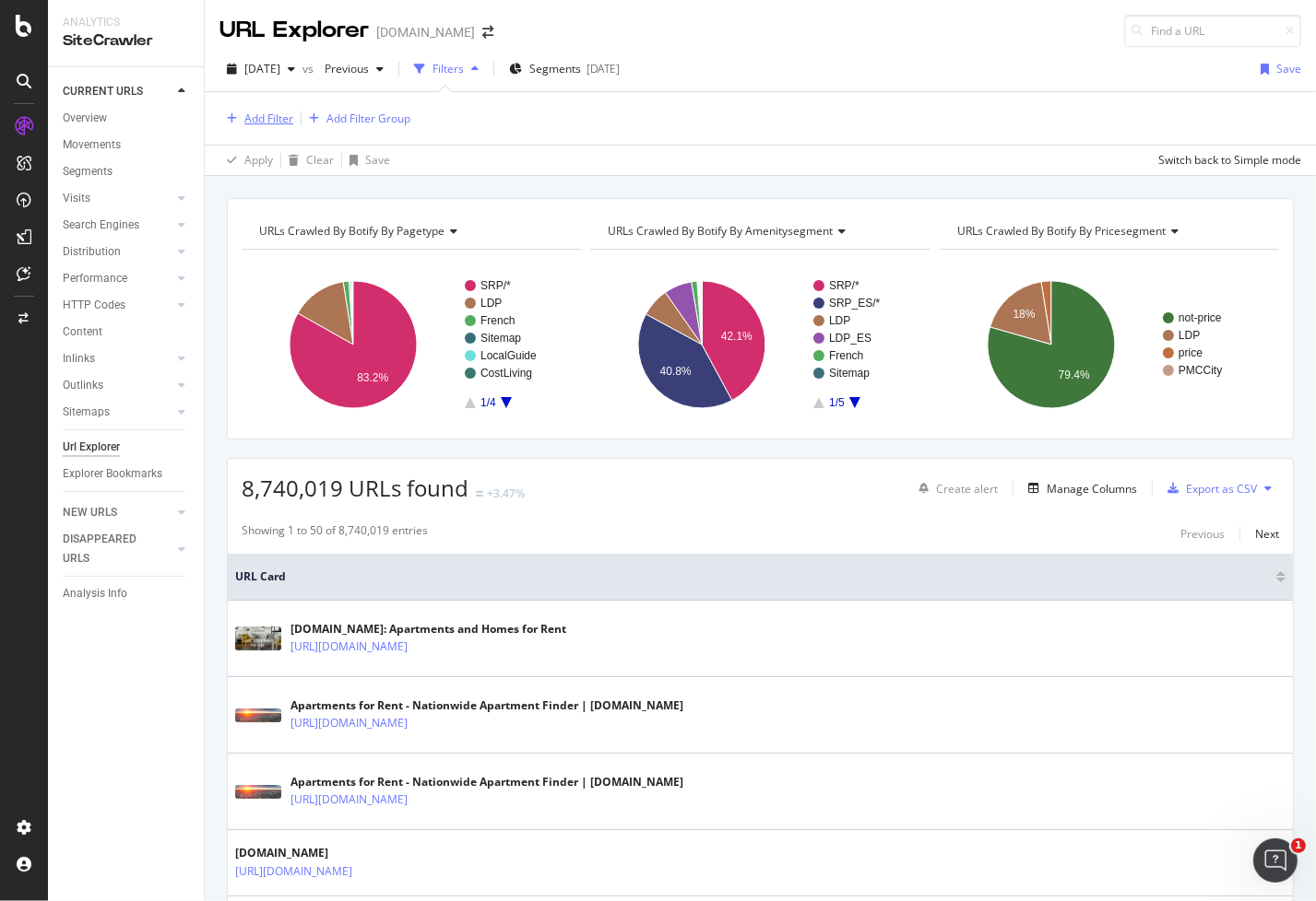
click at [278, 120] on div "Add Filter" at bounding box center [269, 118] width 49 height 16
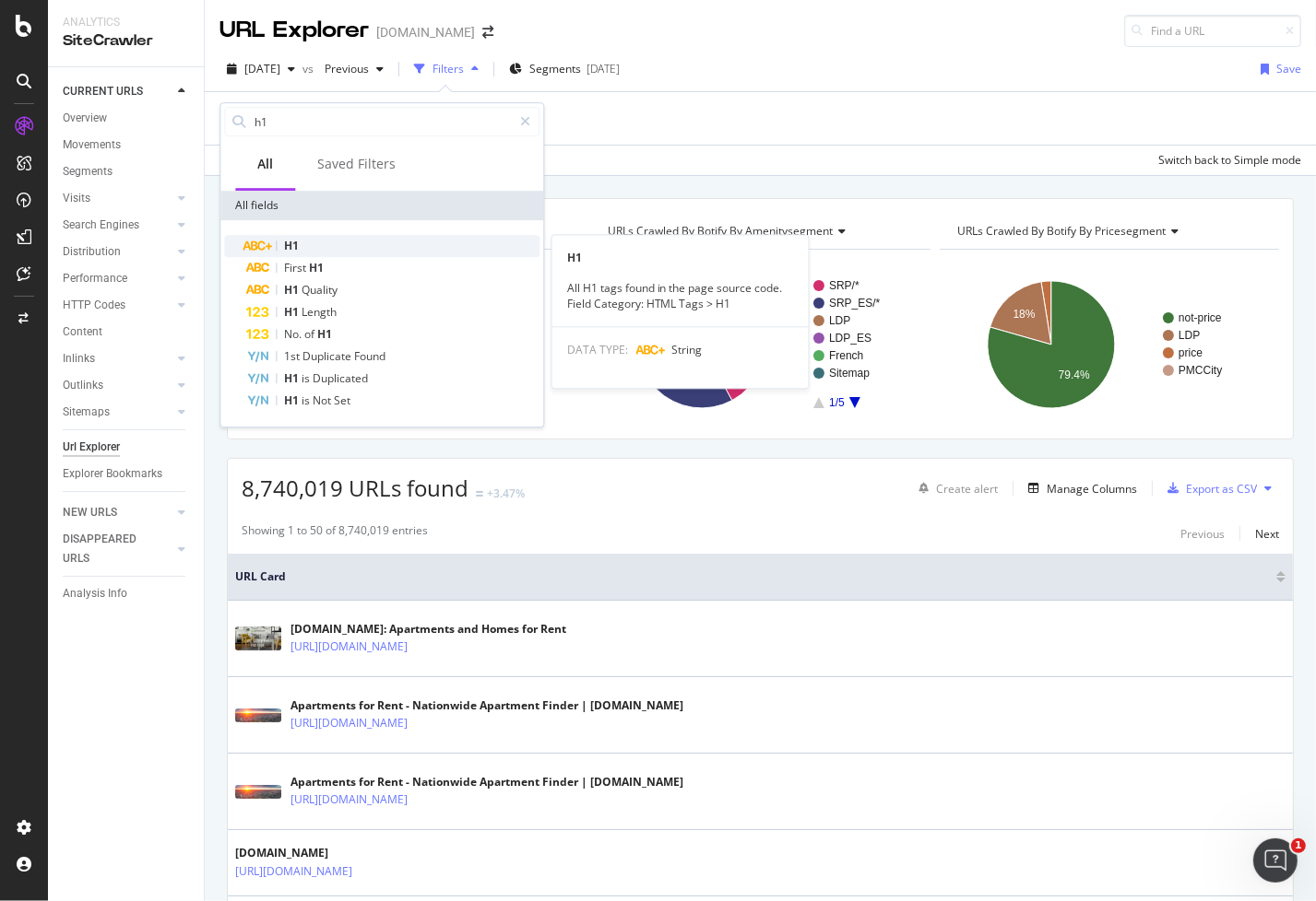
type input "h1"
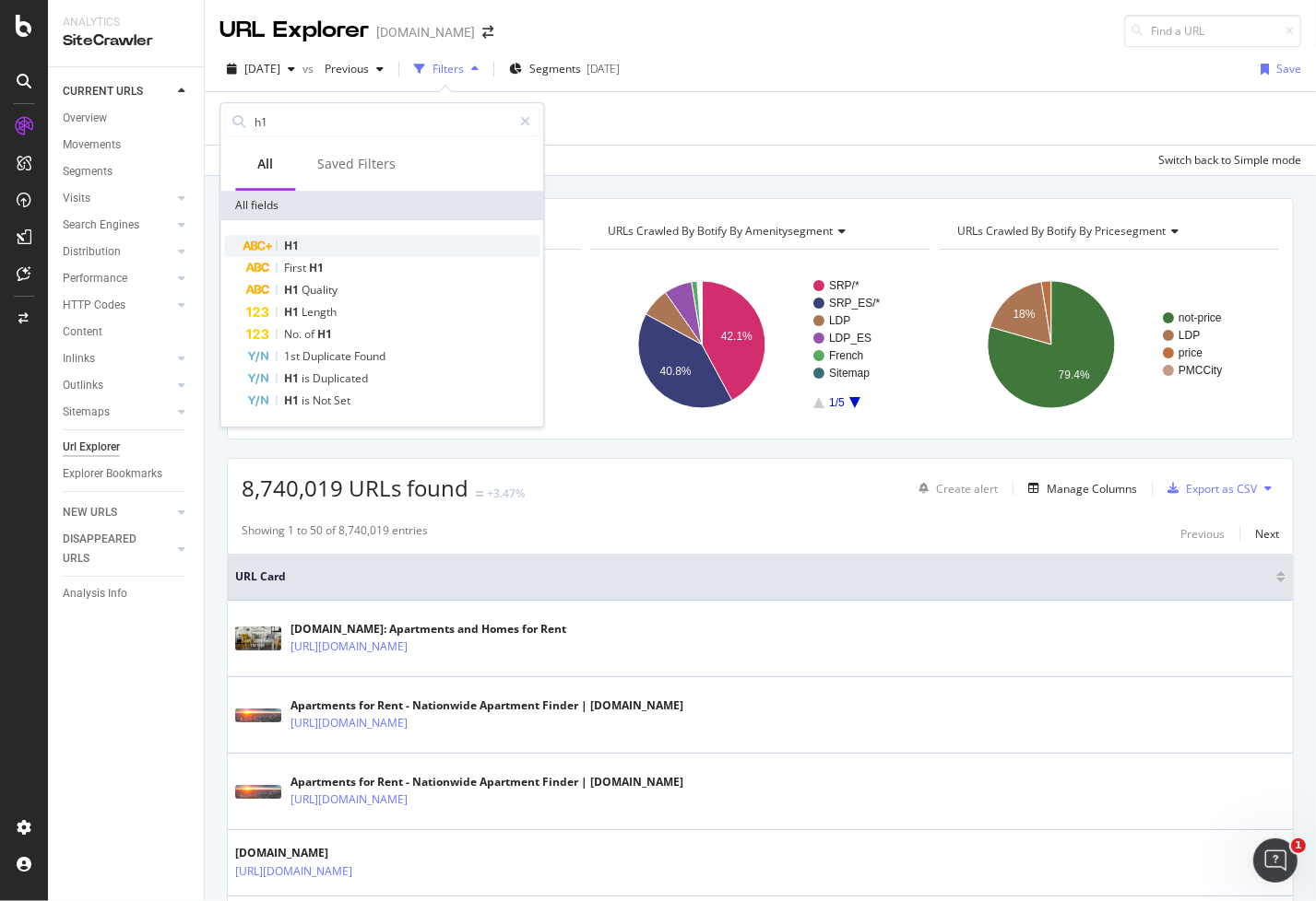
click at [288, 242] on span "H1" at bounding box center [291, 246] width 15 height 16
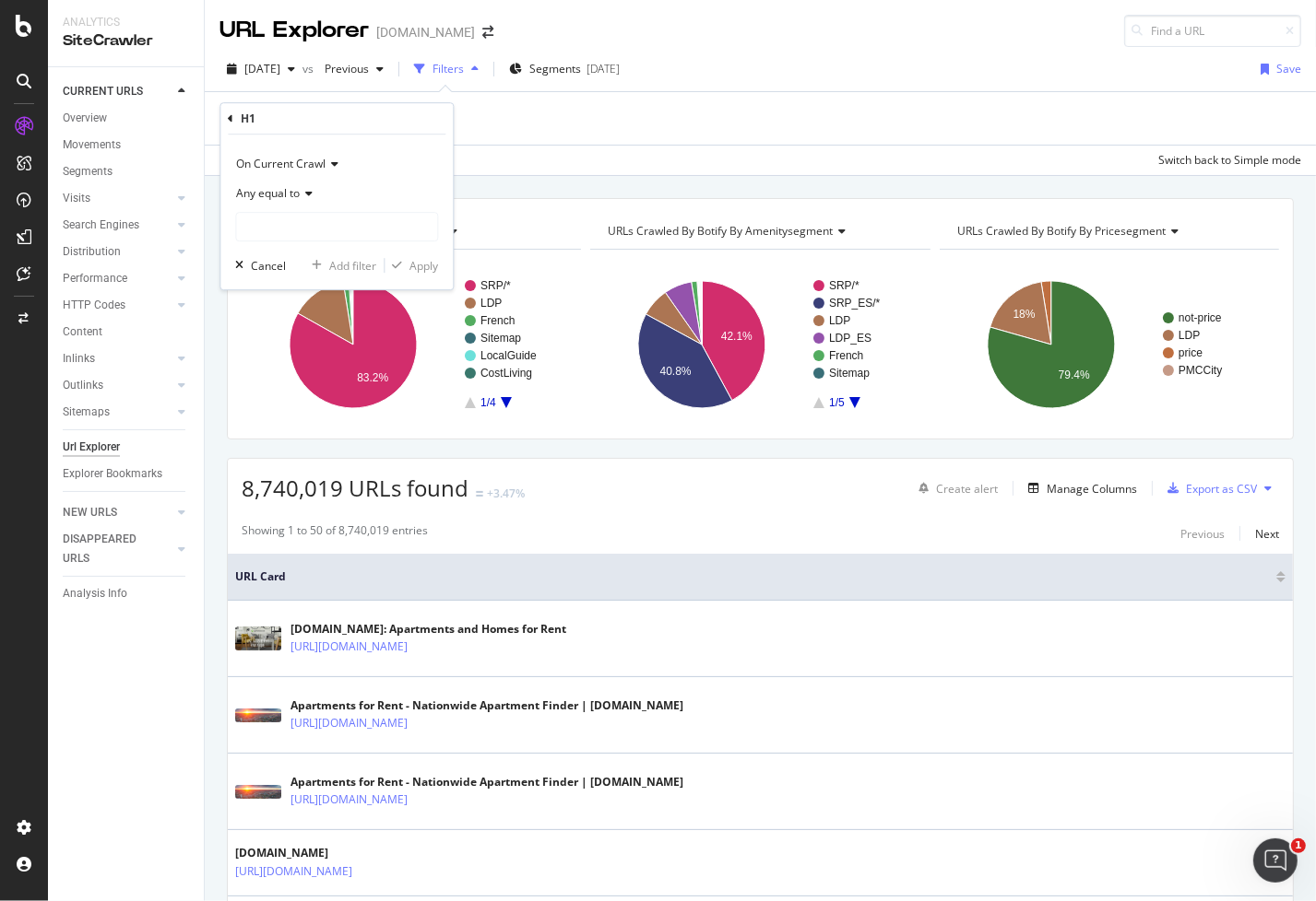
click at [294, 198] on span "Any equal to" at bounding box center [268, 193] width 64 height 16
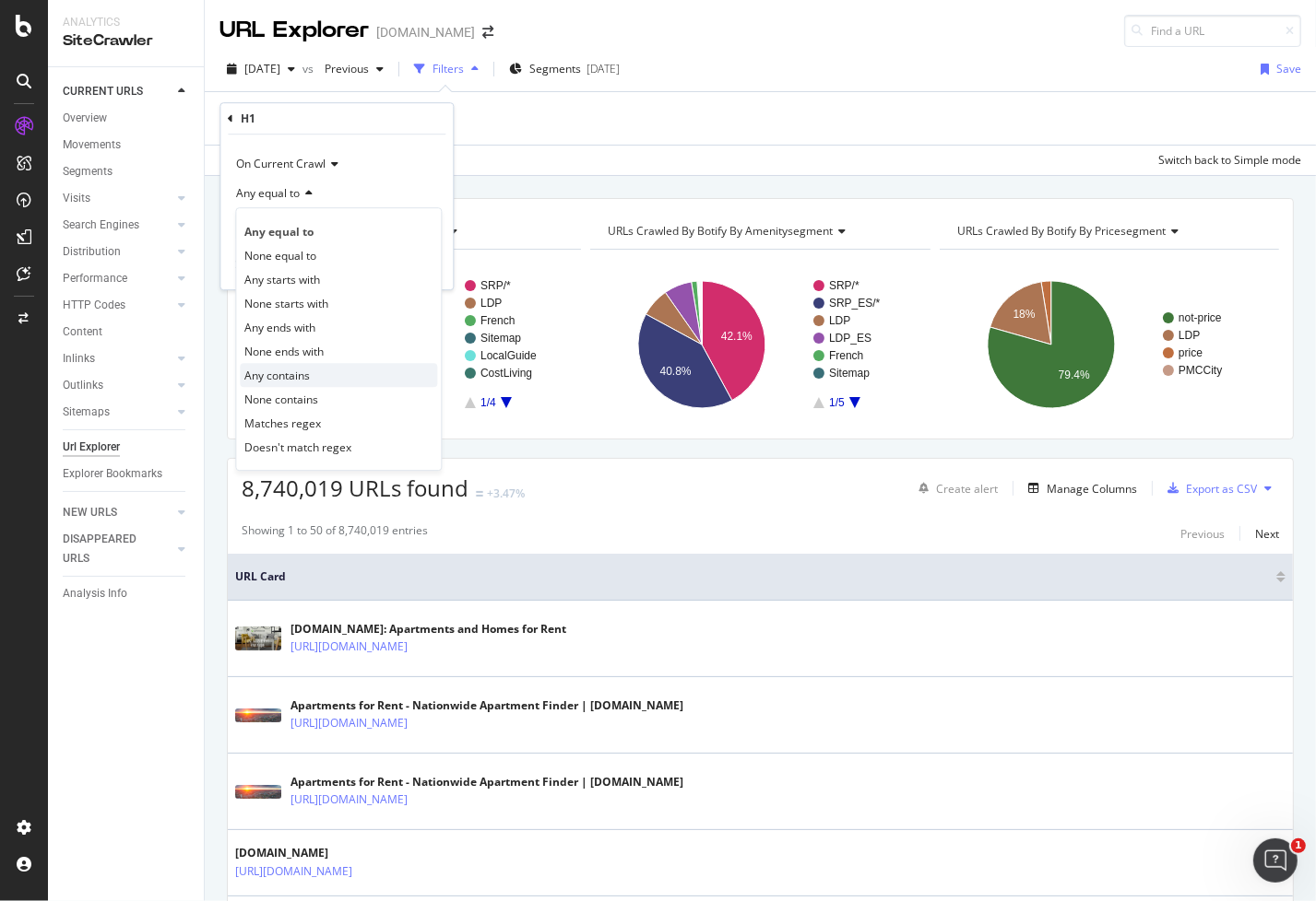
click at [267, 375] on span "Any contains" at bounding box center [277, 375] width 65 height 16
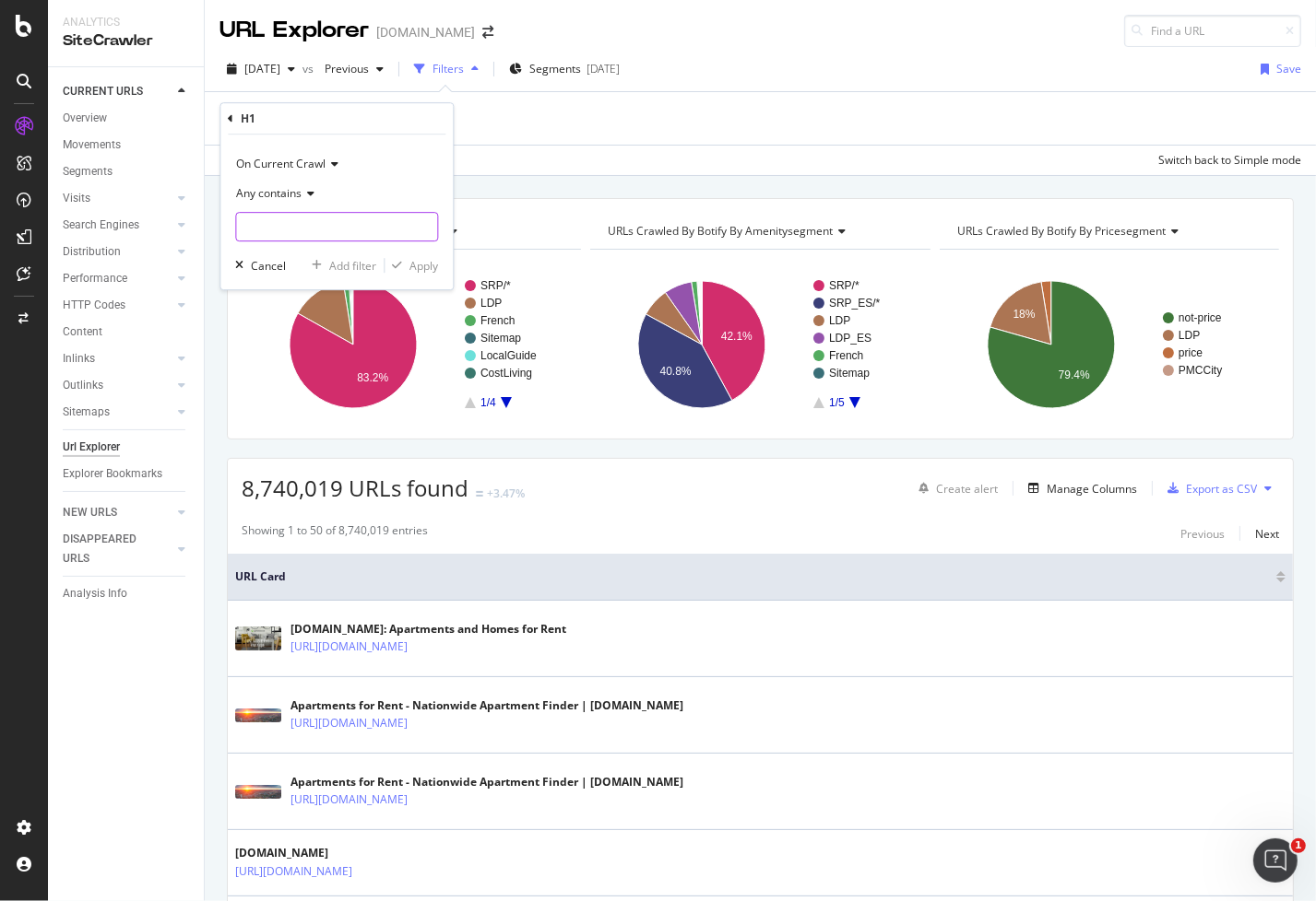
click at [306, 218] on input "text" at bounding box center [337, 226] width 201 height 30
paste input "Showing Results for All Rentals in"
type input "Showing Results for All Rentals in"
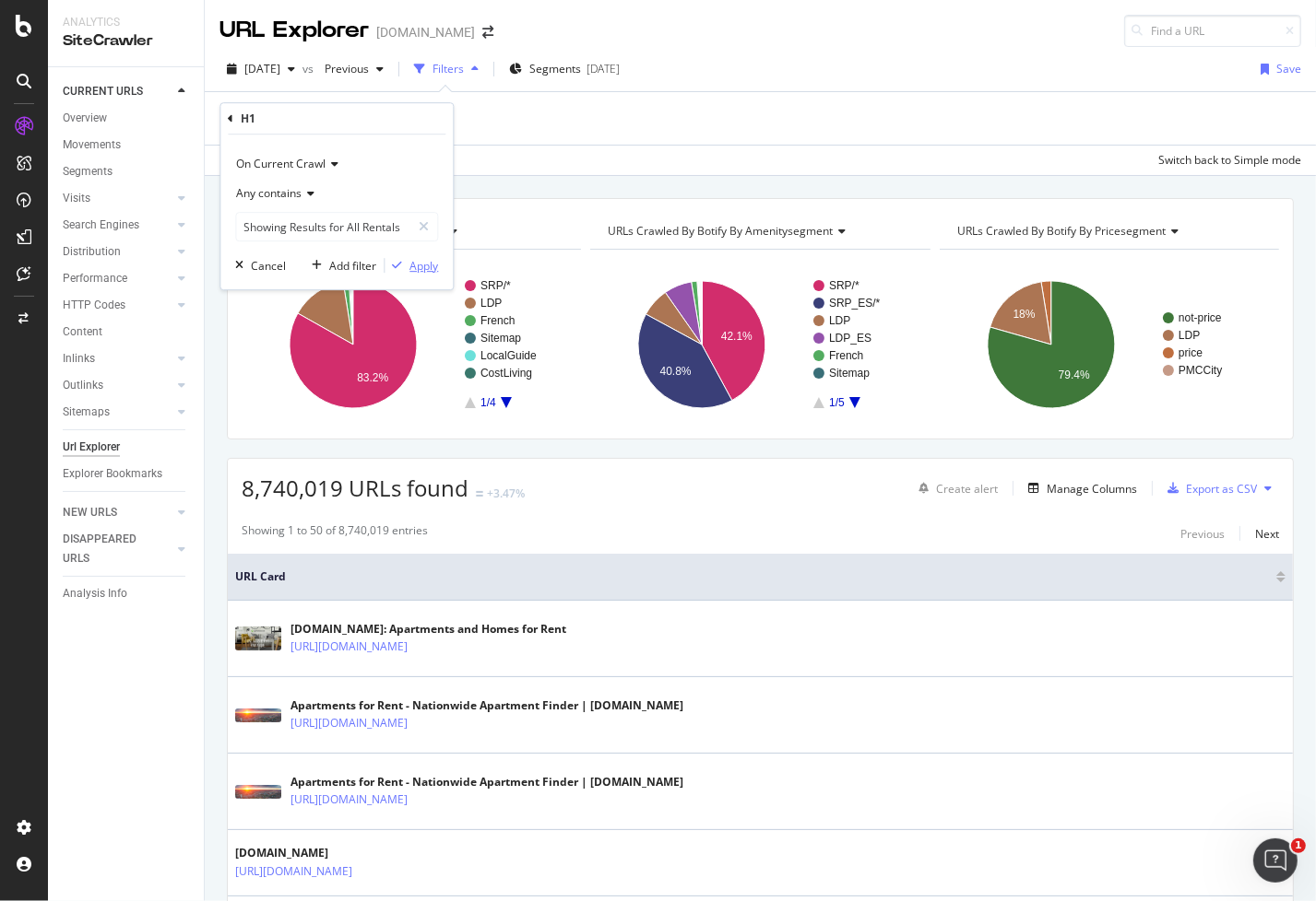
click at [420, 265] on div "Apply" at bounding box center [424, 266] width 29 height 16
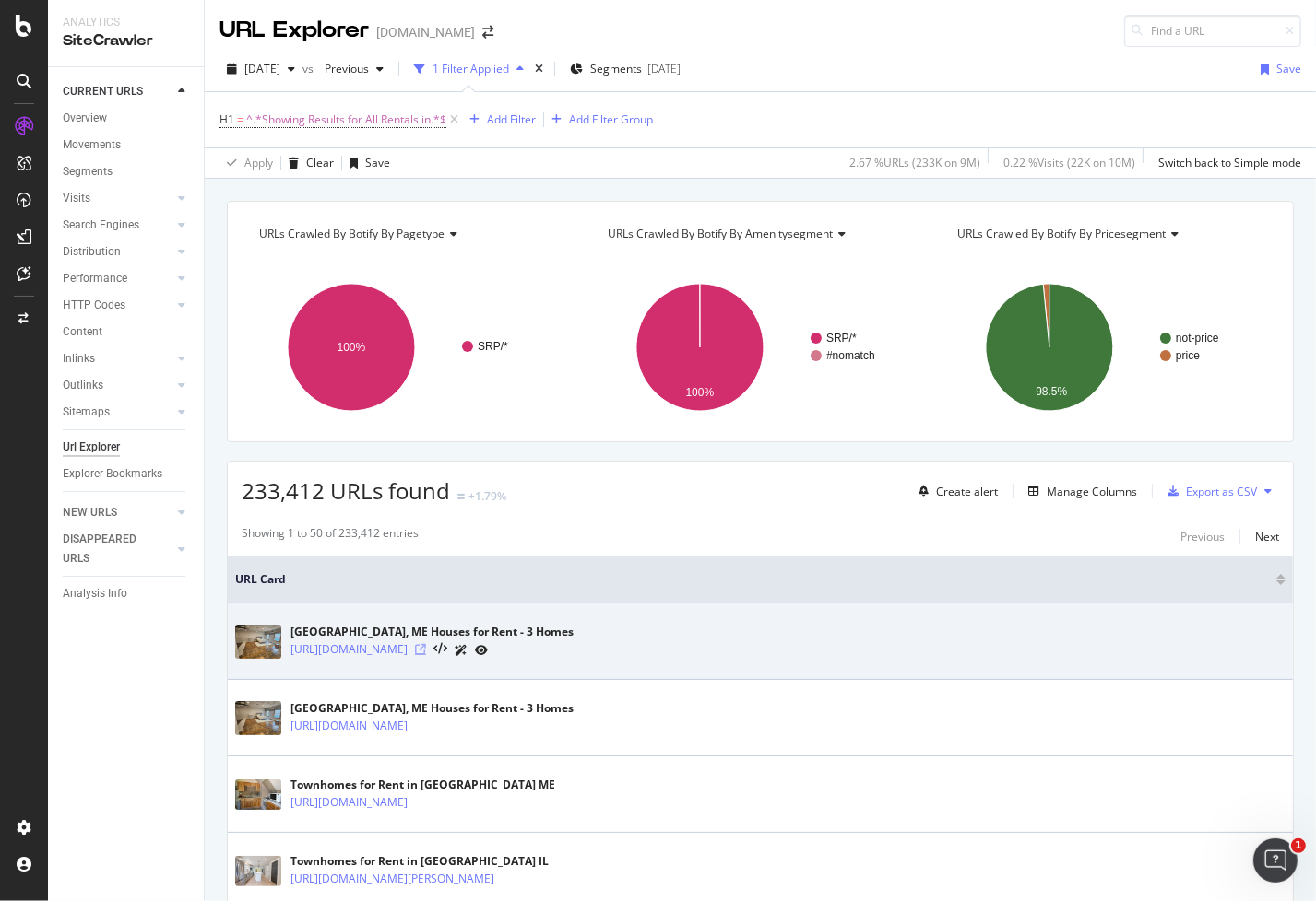
click at [426, 644] on icon at bounding box center [420, 649] width 11 height 11
click at [447, 644] on icon at bounding box center [440, 649] width 14 height 13
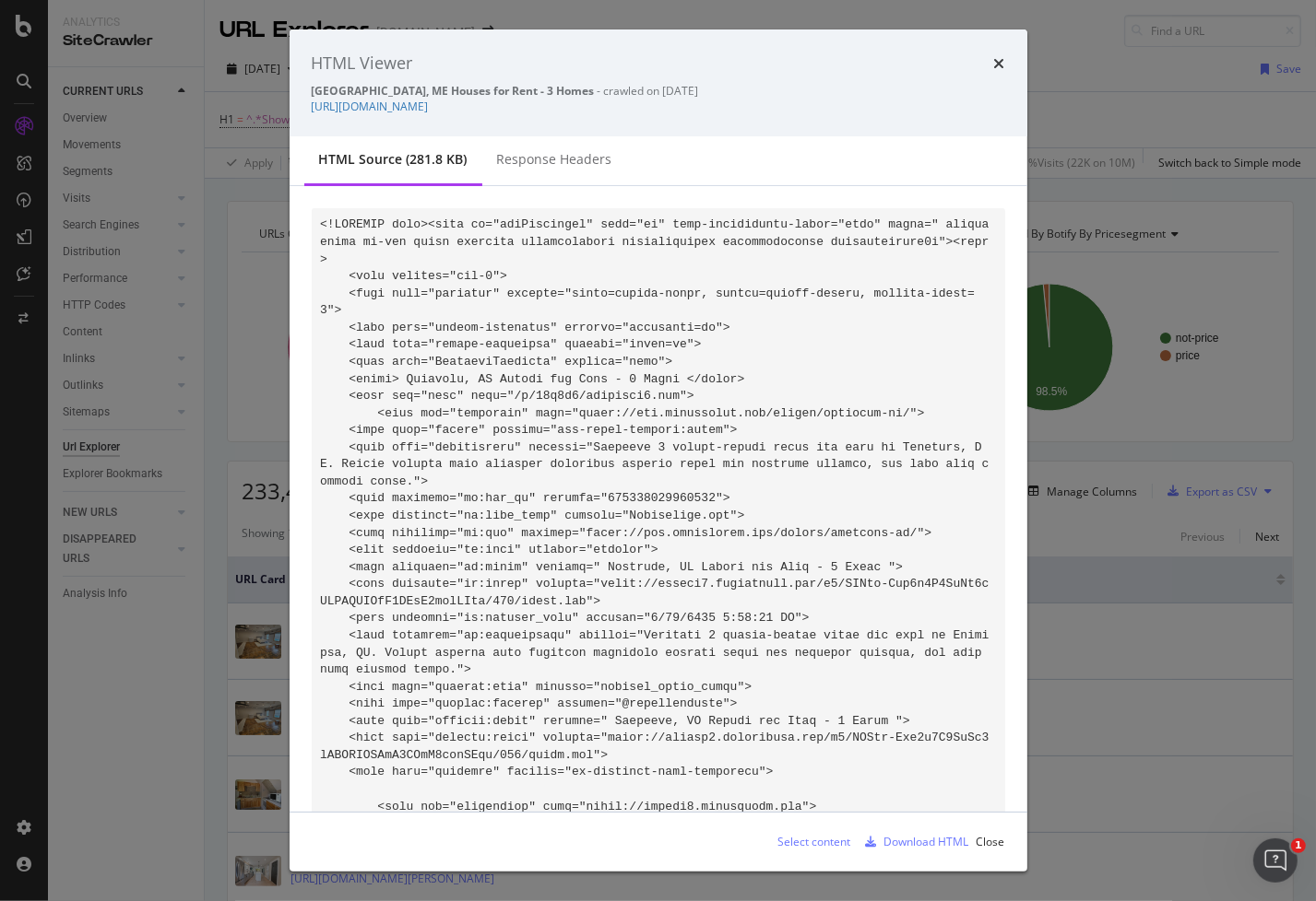
scroll to position [6245, 0]
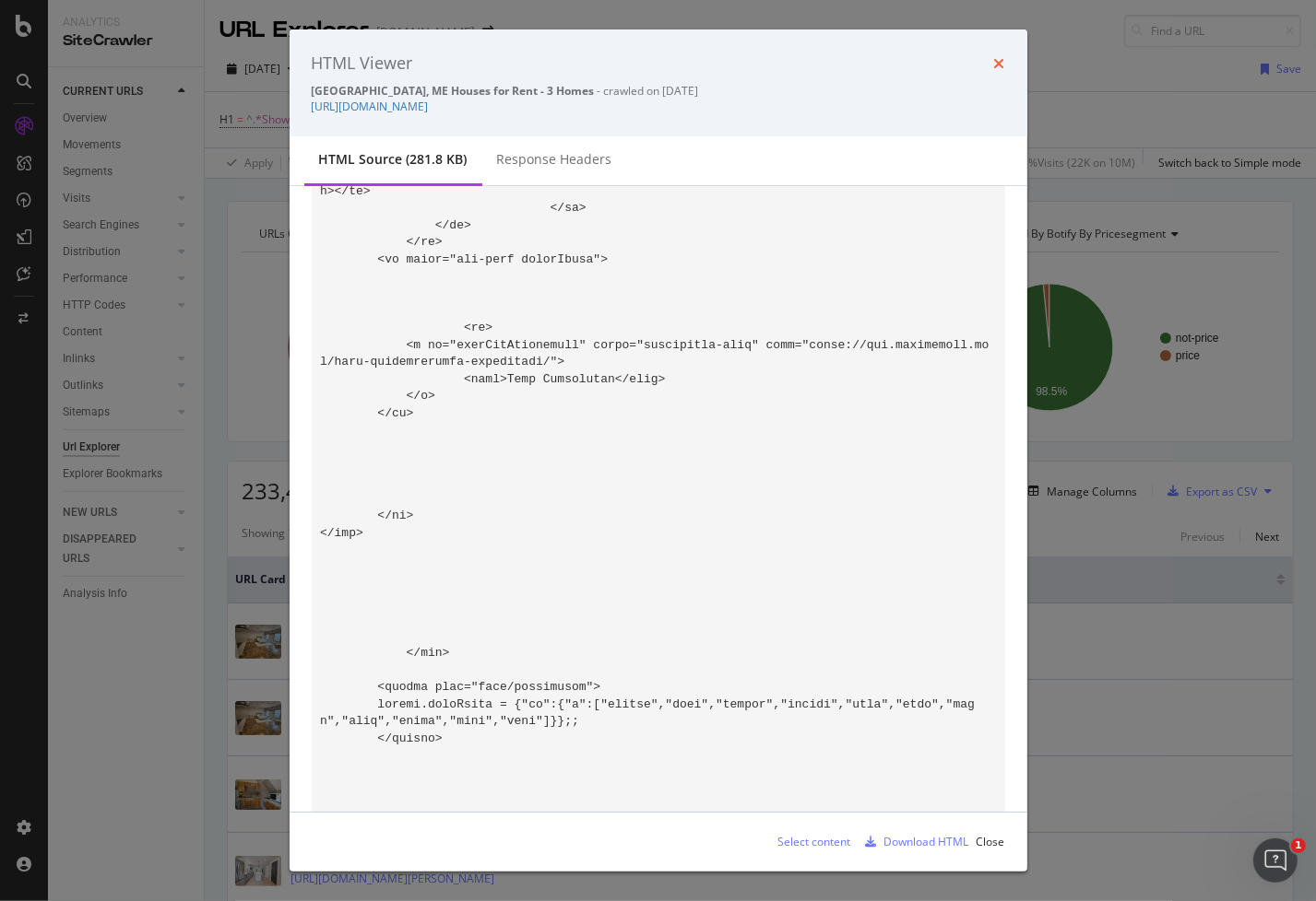
click at [997, 69] on icon "times" at bounding box center [999, 63] width 11 height 15
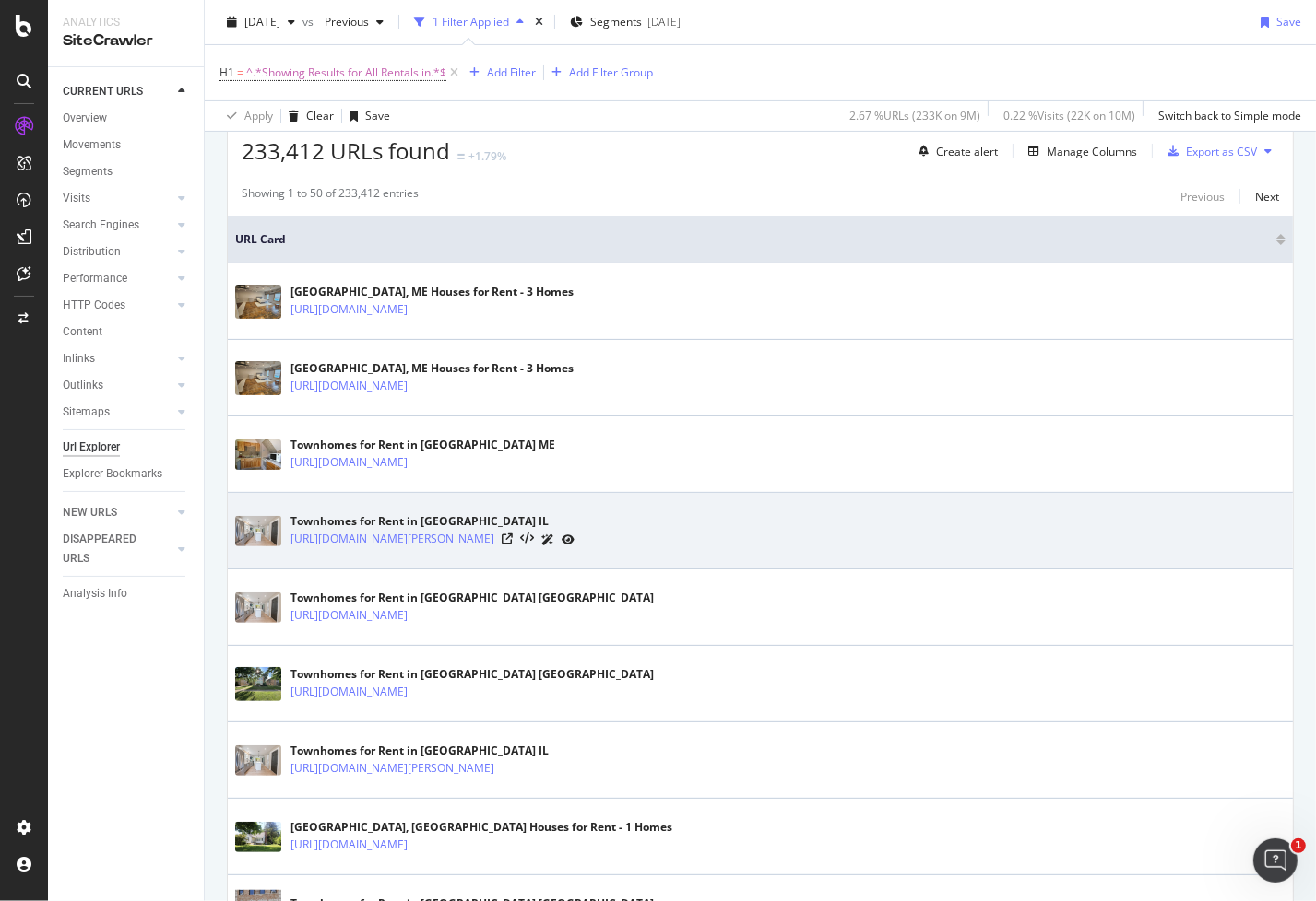
scroll to position [368, 0]
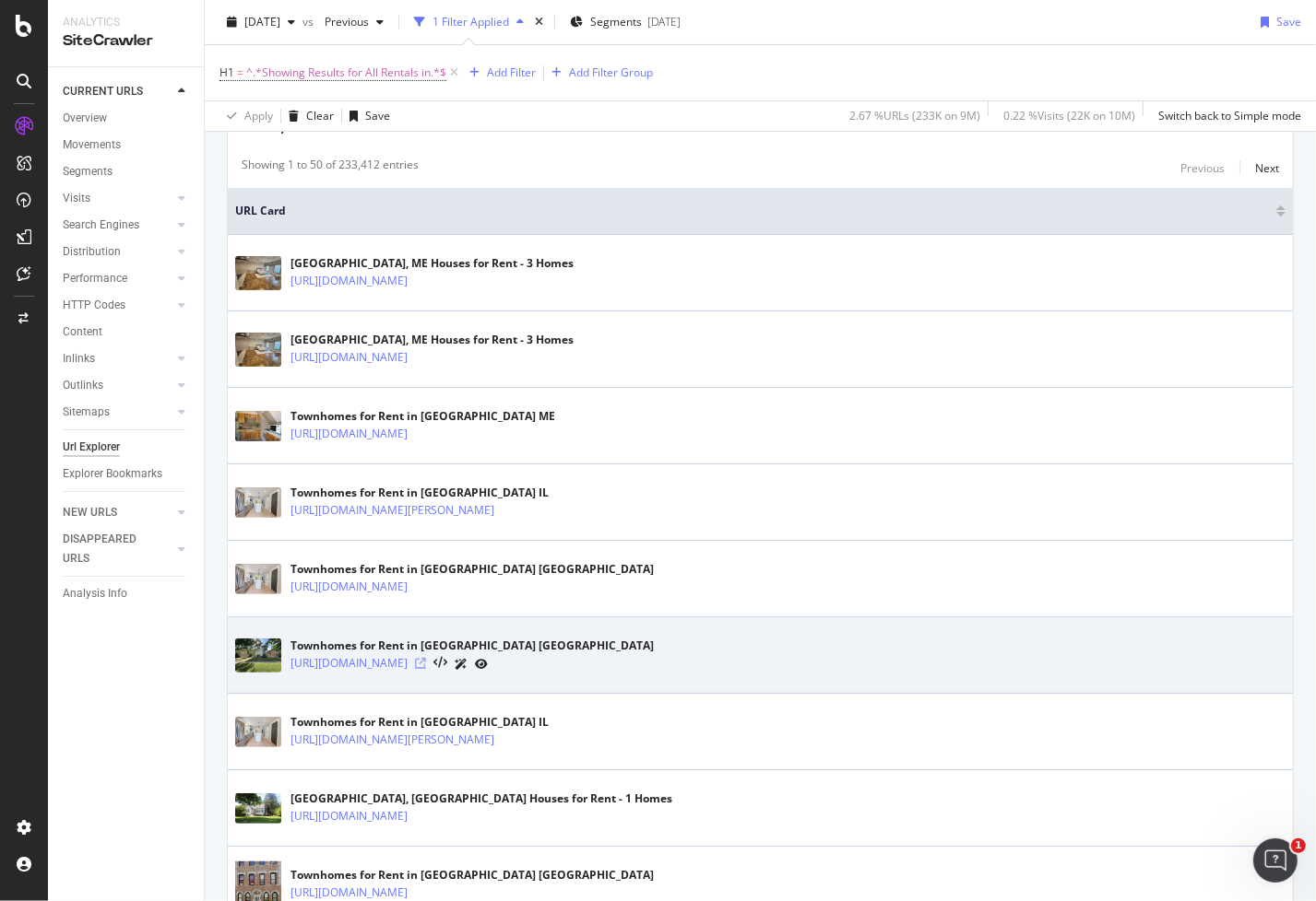
click at [426, 658] on icon at bounding box center [420, 663] width 11 height 11
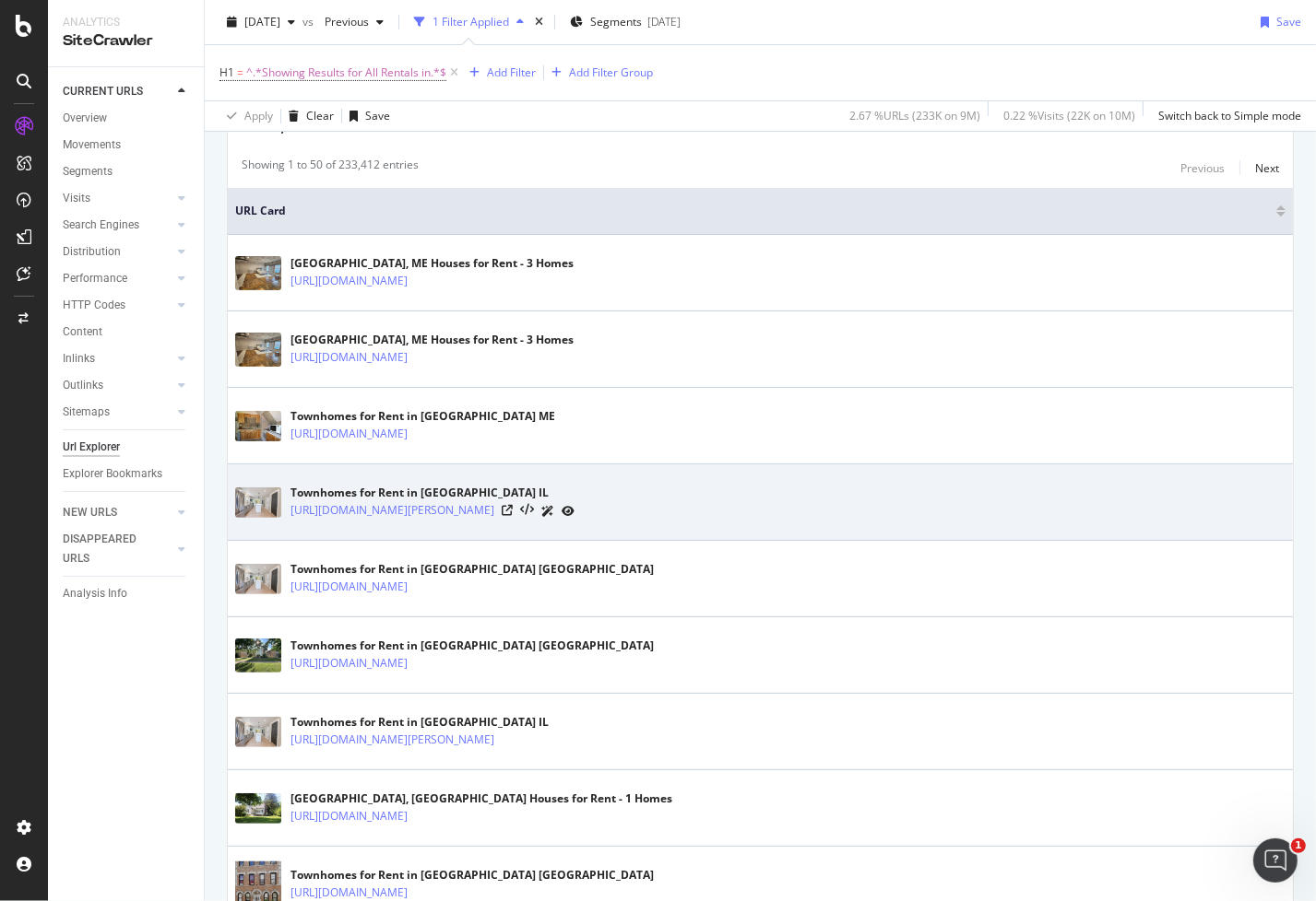
scroll to position [0, 0]
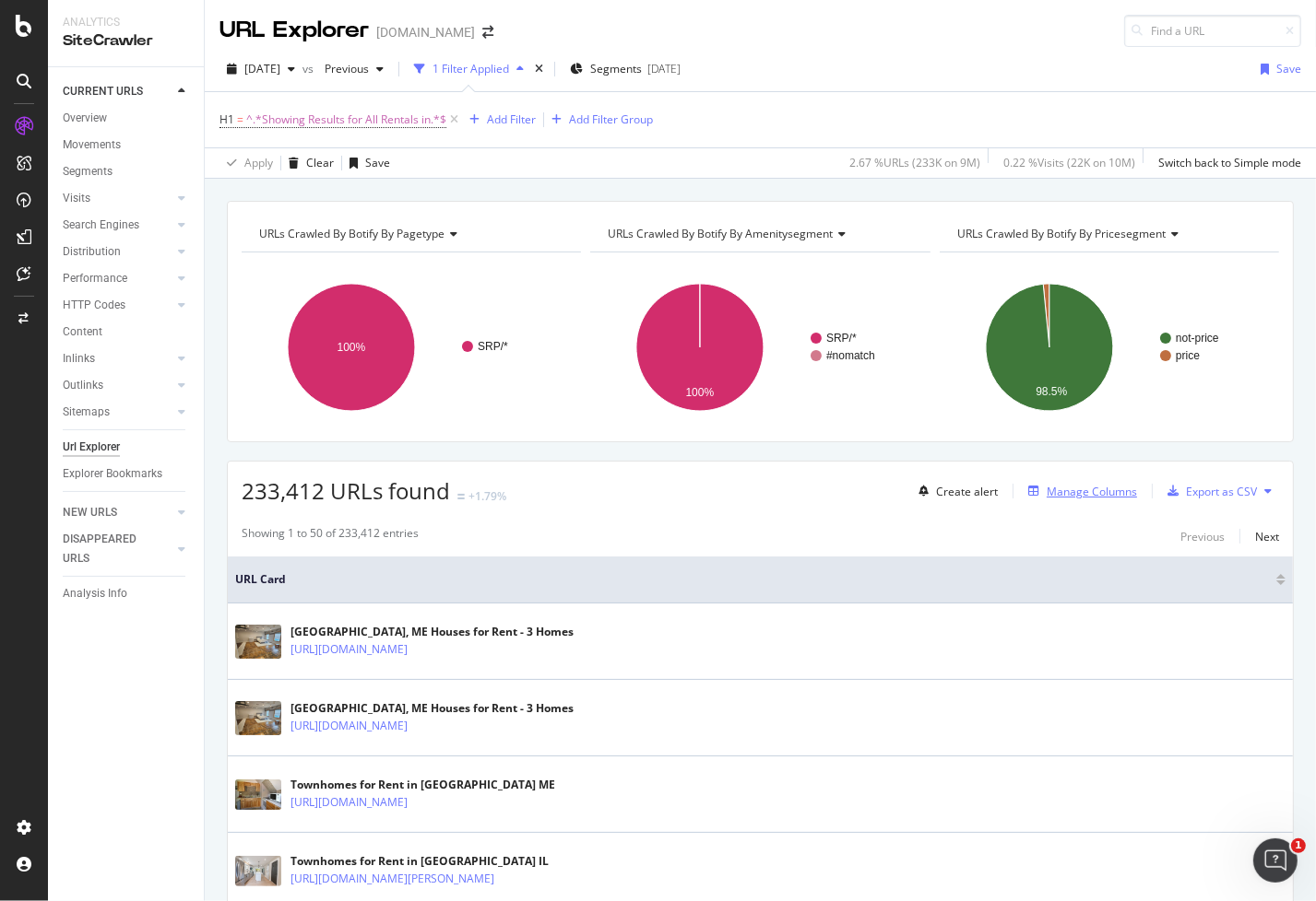
click at [1060, 485] on div "Manage Columns" at bounding box center [1091, 491] width 91 height 16
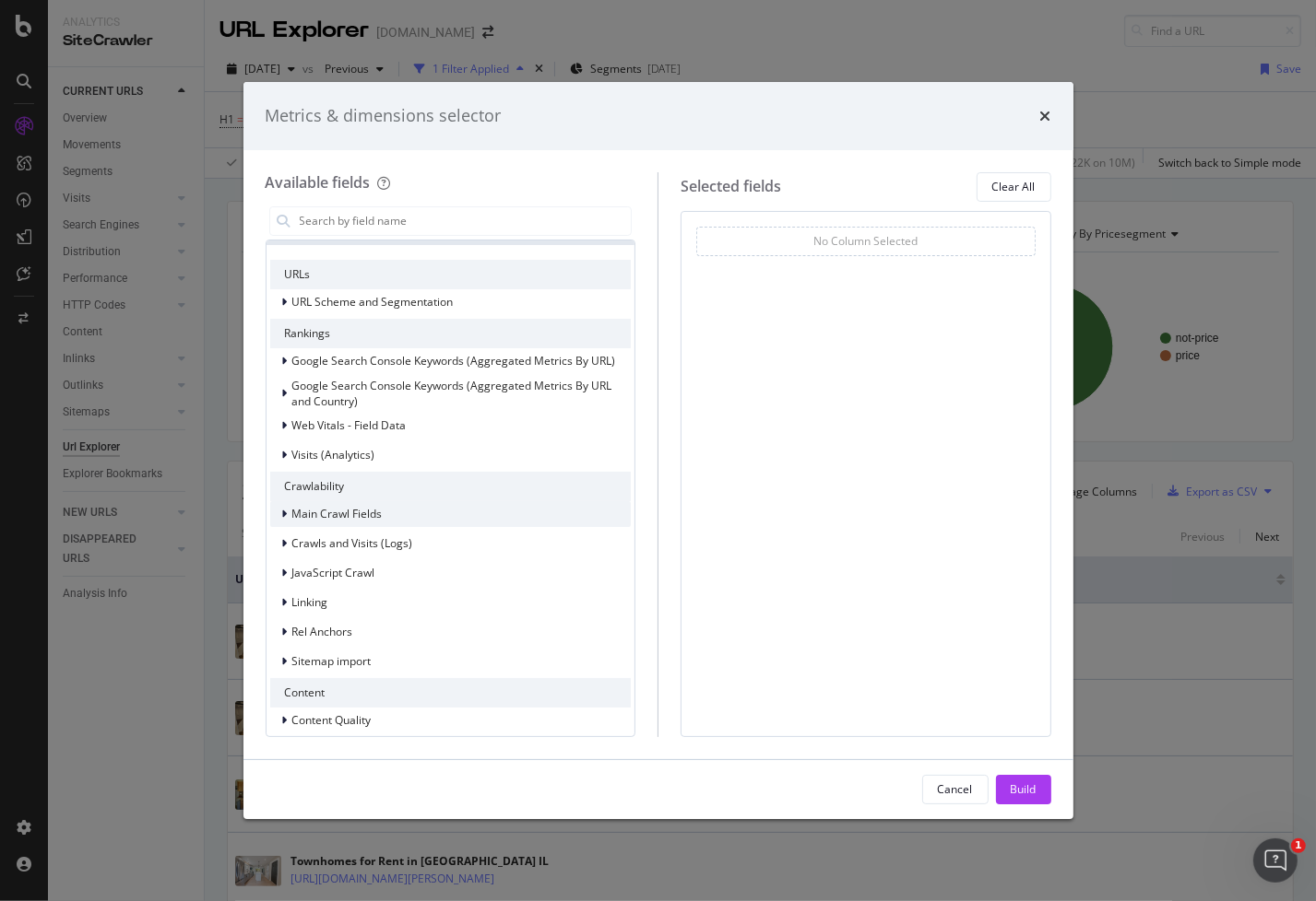
scroll to position [277, 0]
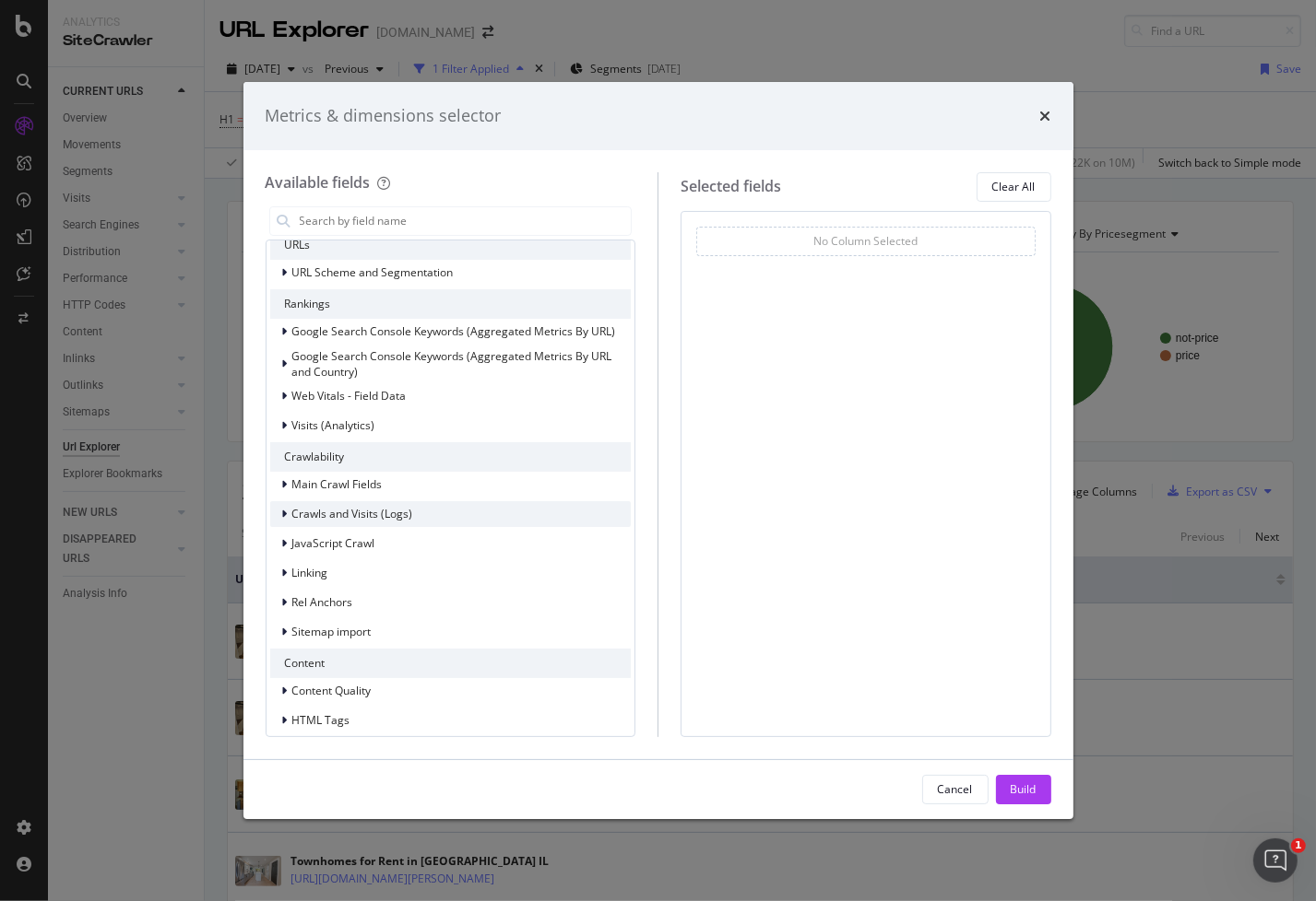
click at [285, 513] on icon "modal" at bounding box center [285, 514] width 6 height 11
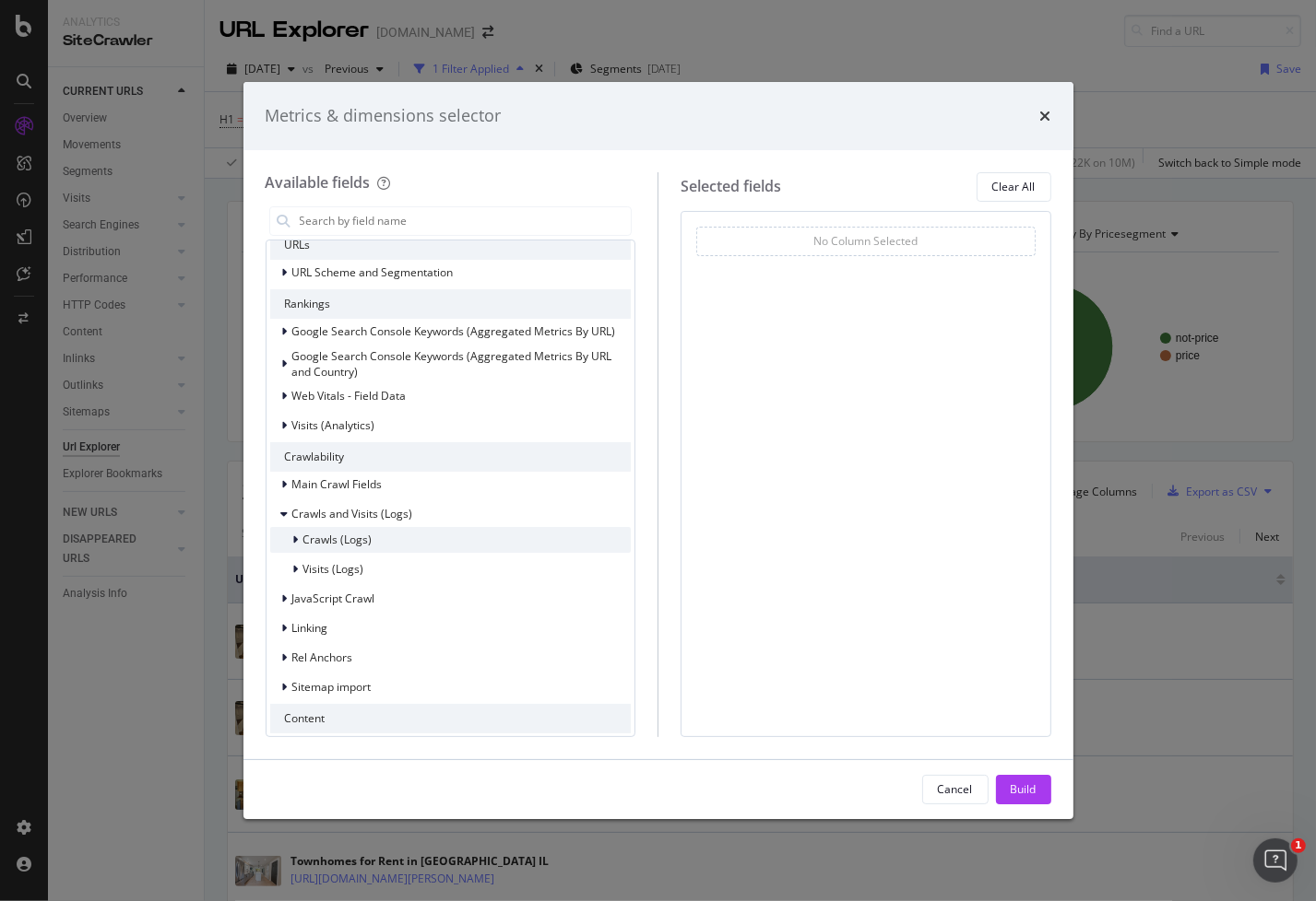
click at [296, 538] on icon "modal" at bounding box center [296, 540] width 6 height 11
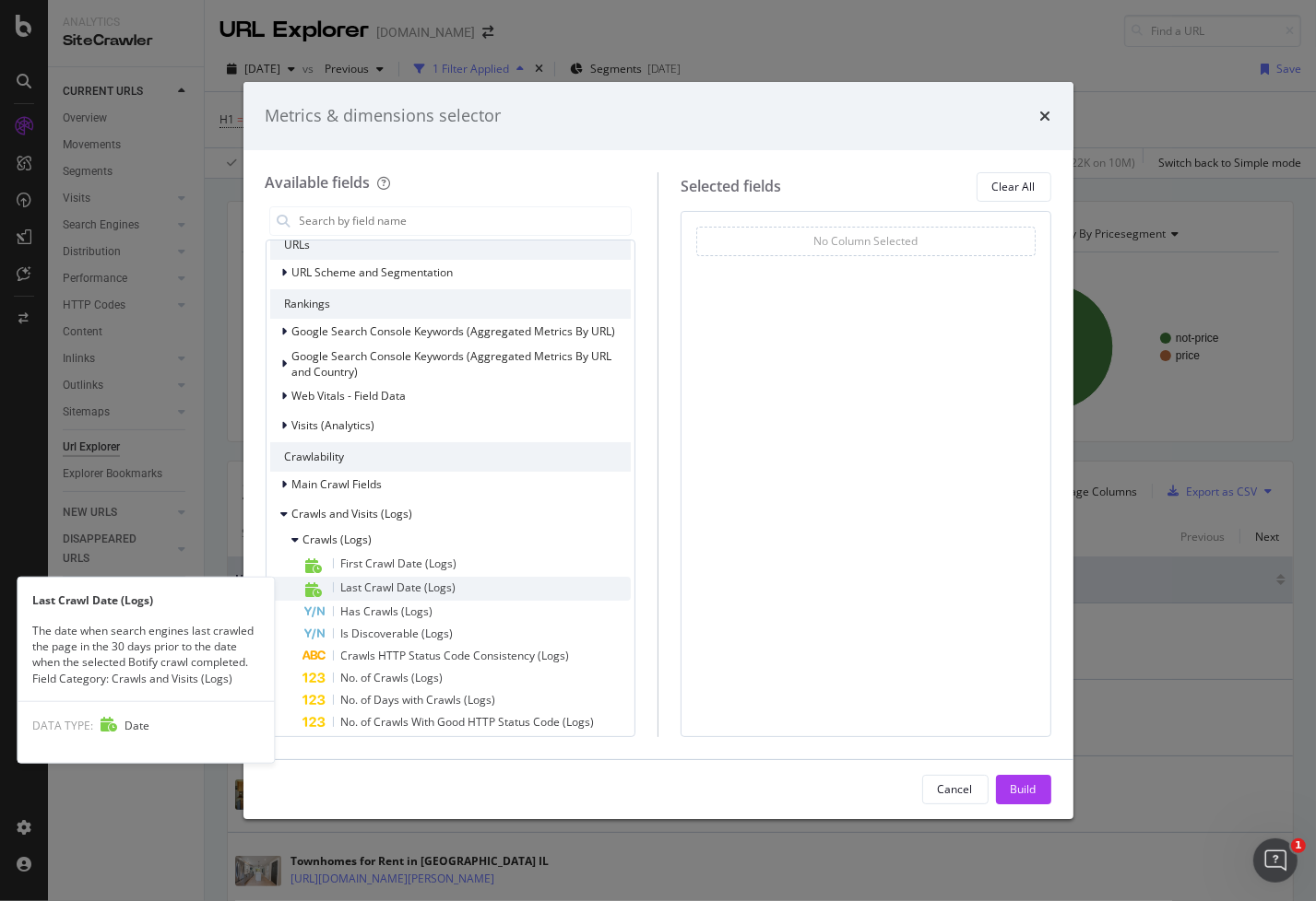
scroll to position [368, 0]
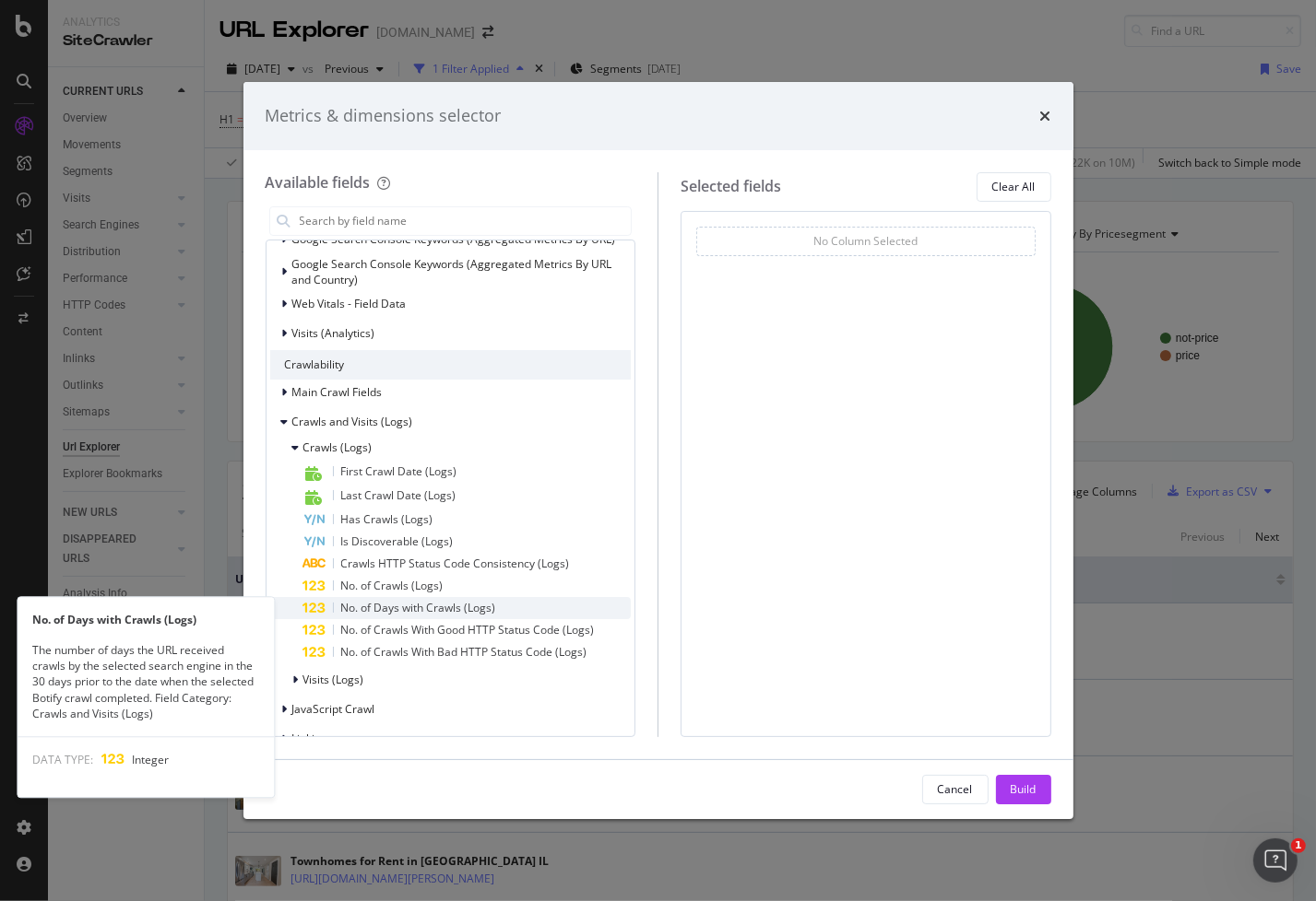
click at [387, 606] on span "No. of Days with Crawls (Logs)" at bounding box center [418, 608] width 155 height 16
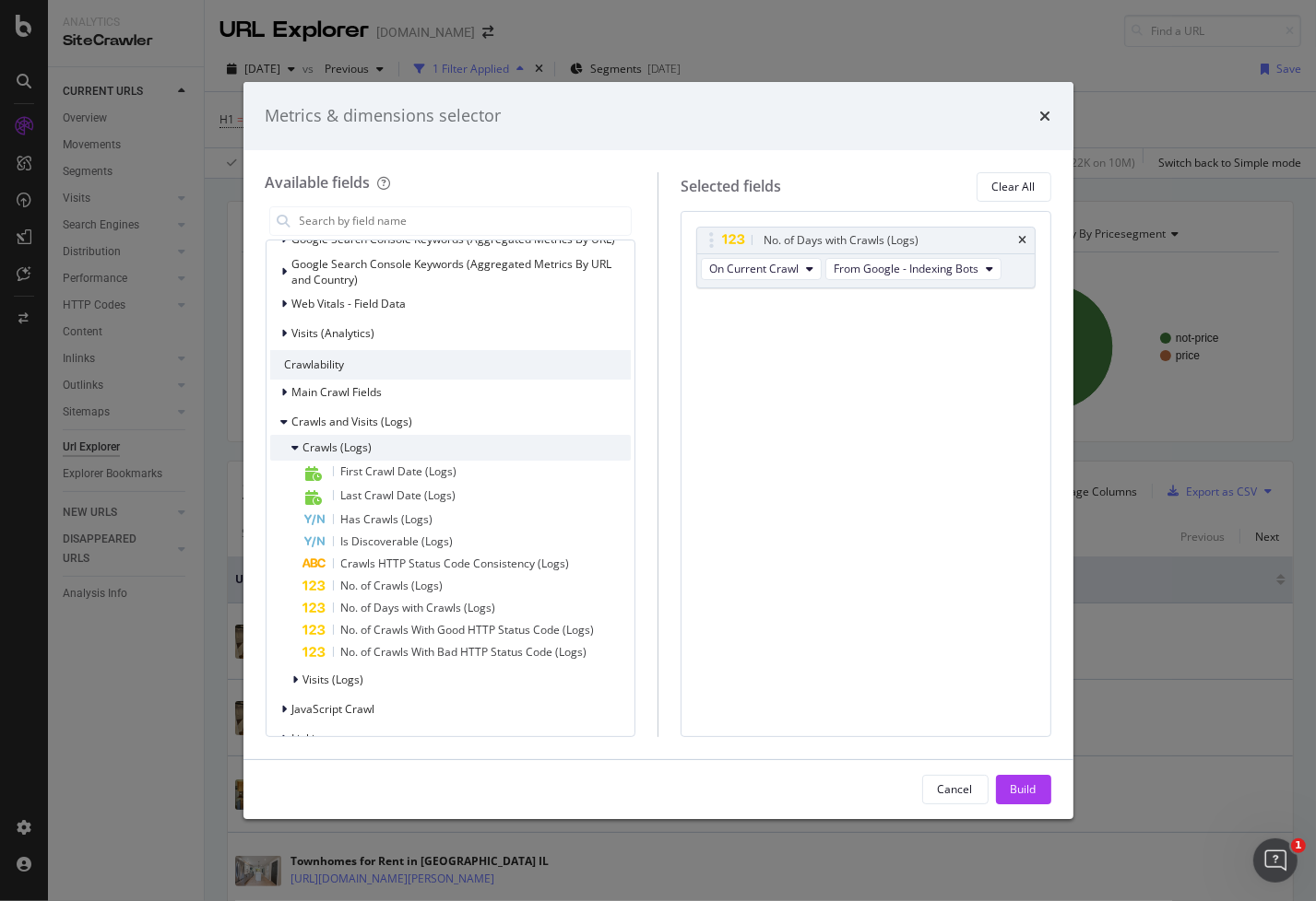
click at [293, 439] on div "modal" at bounding box center [297, 448] width 11 height 19
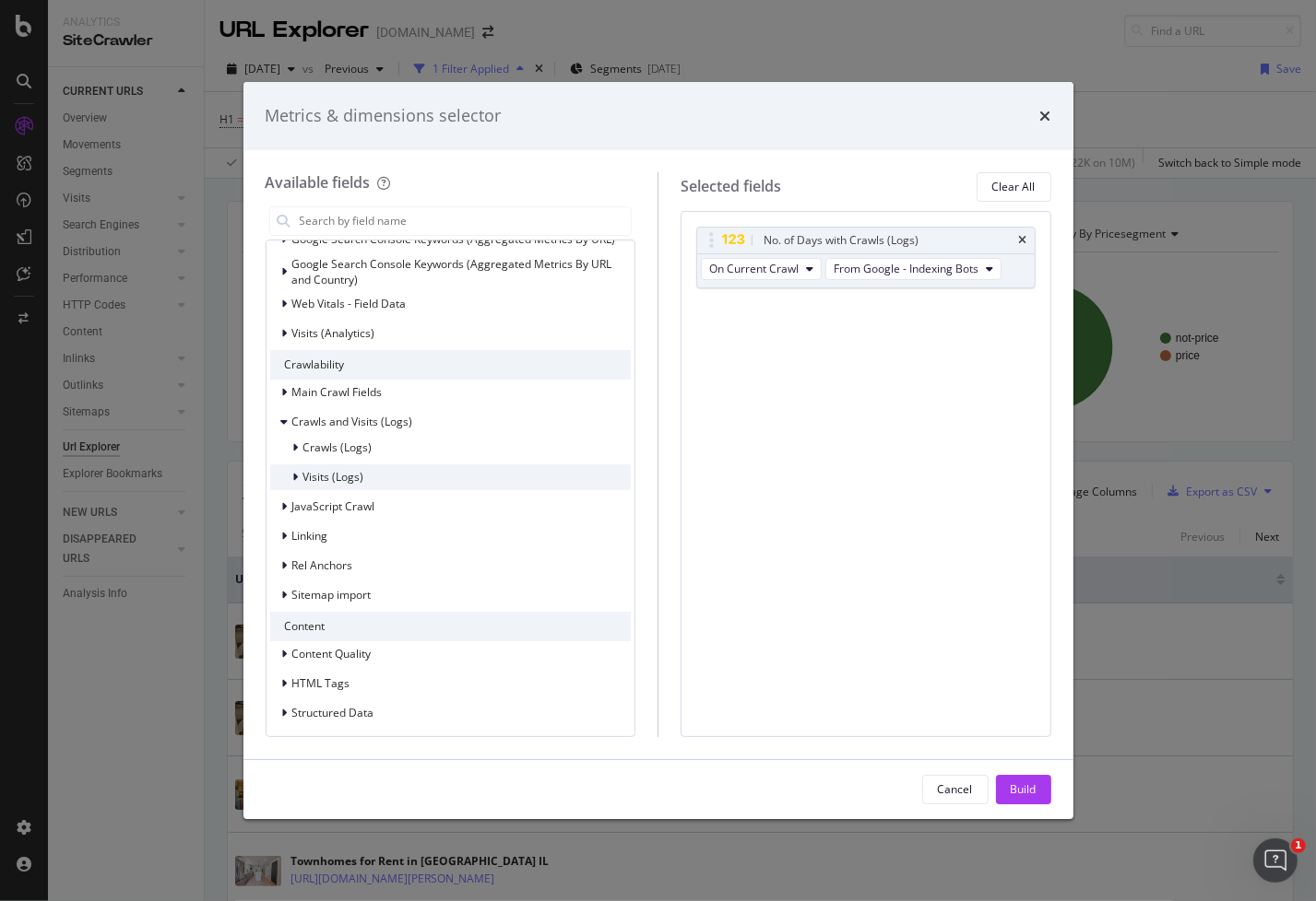
click at [296, 477] on icon "modal" at bounding box center [296, 477] width 6 height 11
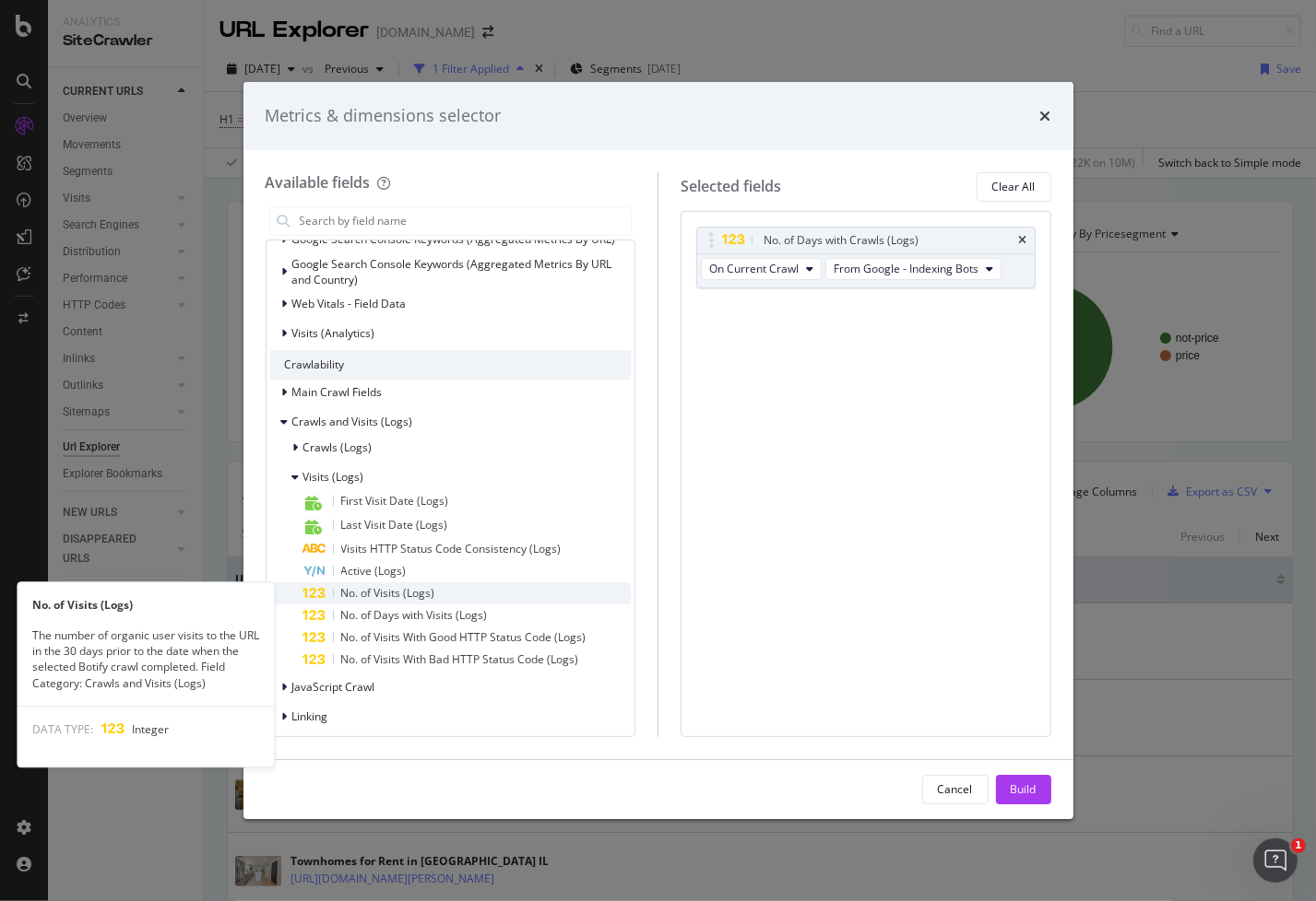
click at [338, 592] on div "No. of Visits (Logs)" at bounding box center [467, 594] width 328 height 22
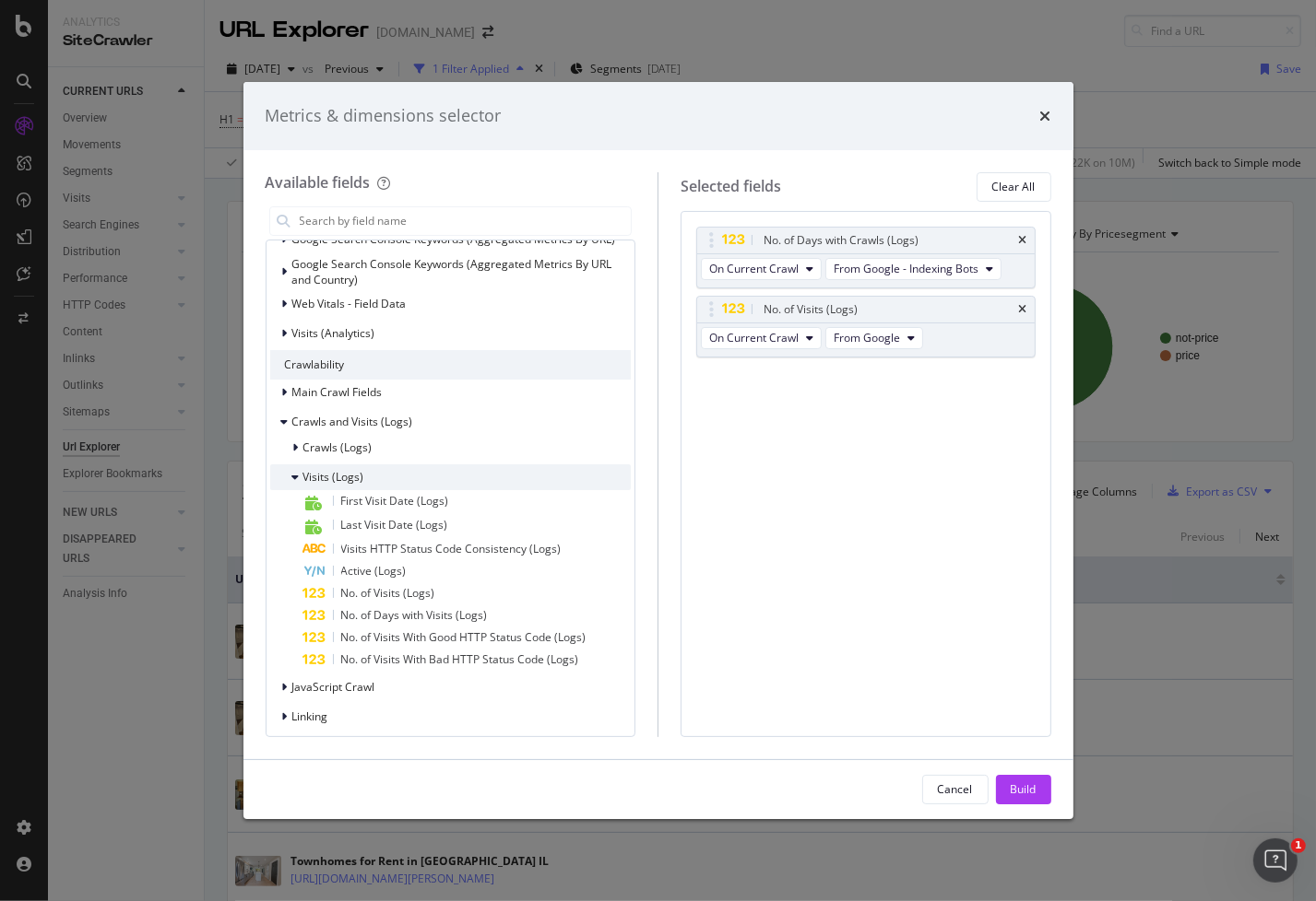
click at [297, 475] on icon "modal" at bounding box center [296, 477] width 7 height 11
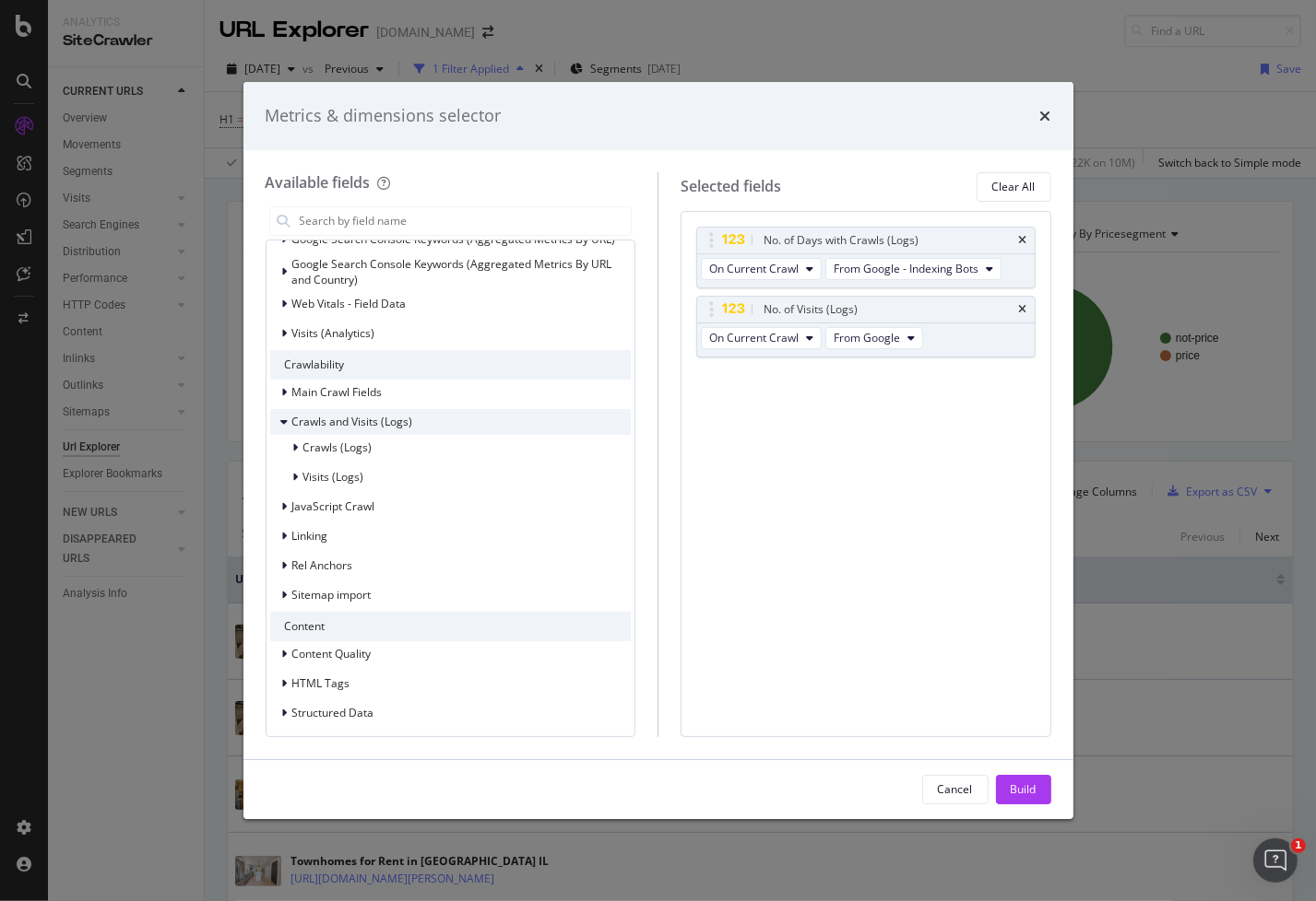
click at [281, 423] on icon "modal" at bounding box center [284, 421] width 7 height 11
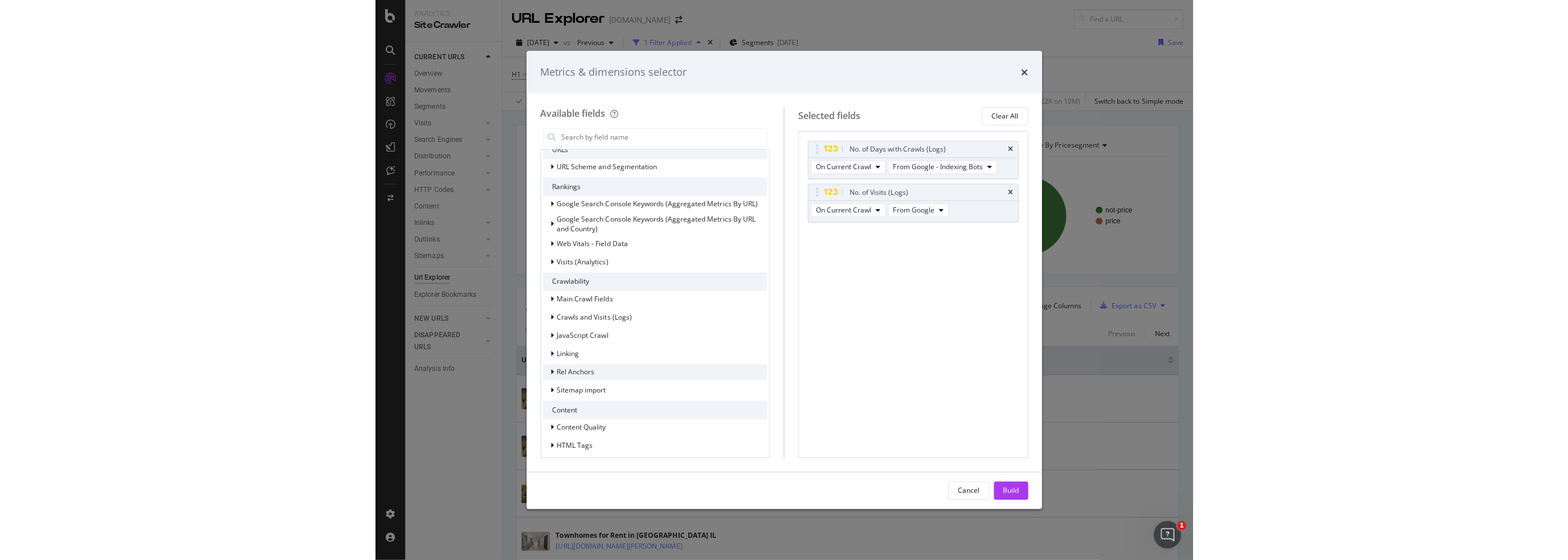
scroll to position [114, 0]
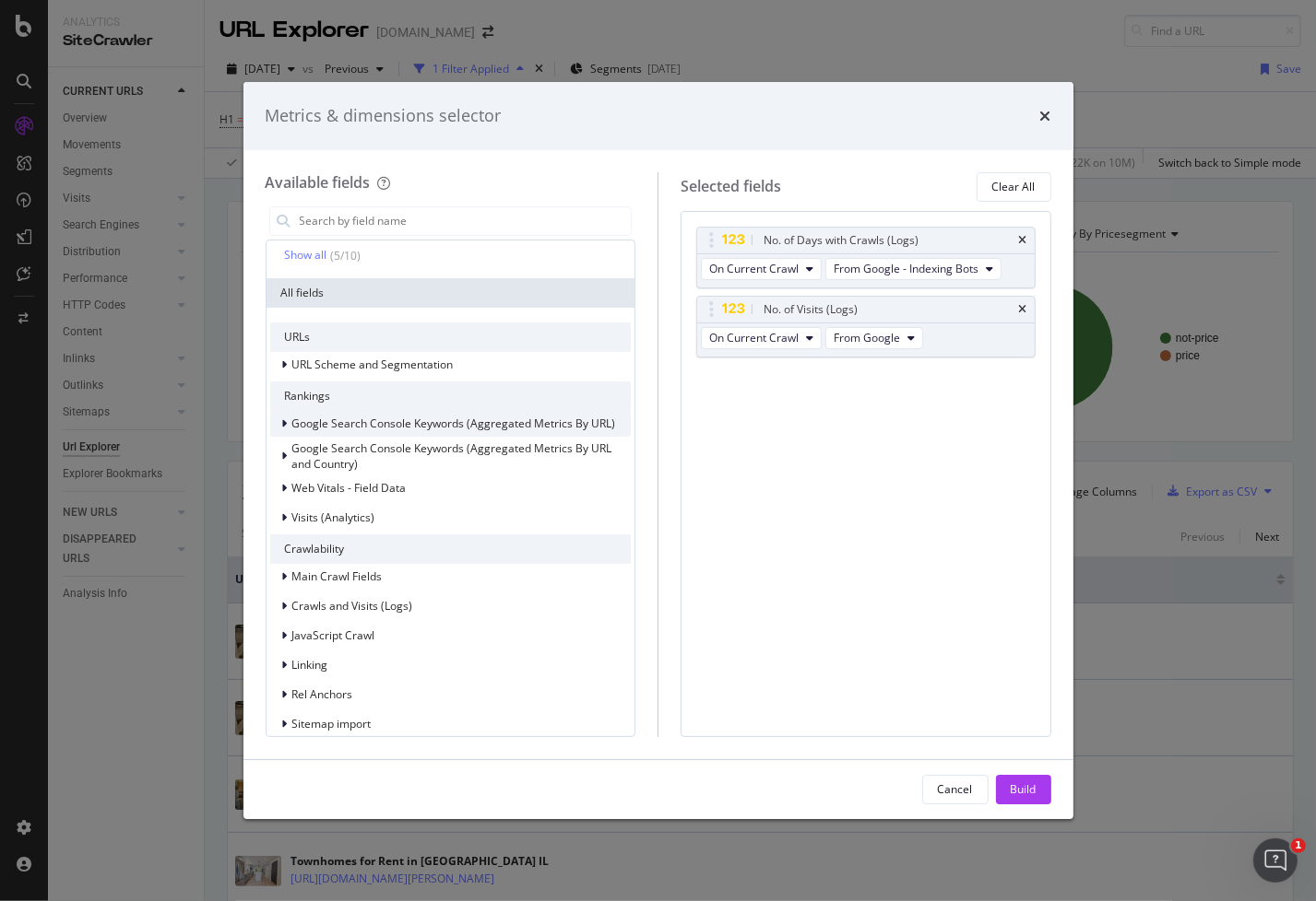
click at [283, 423] on icon "modal" at bounding box center [285, 423] width 6 height 11
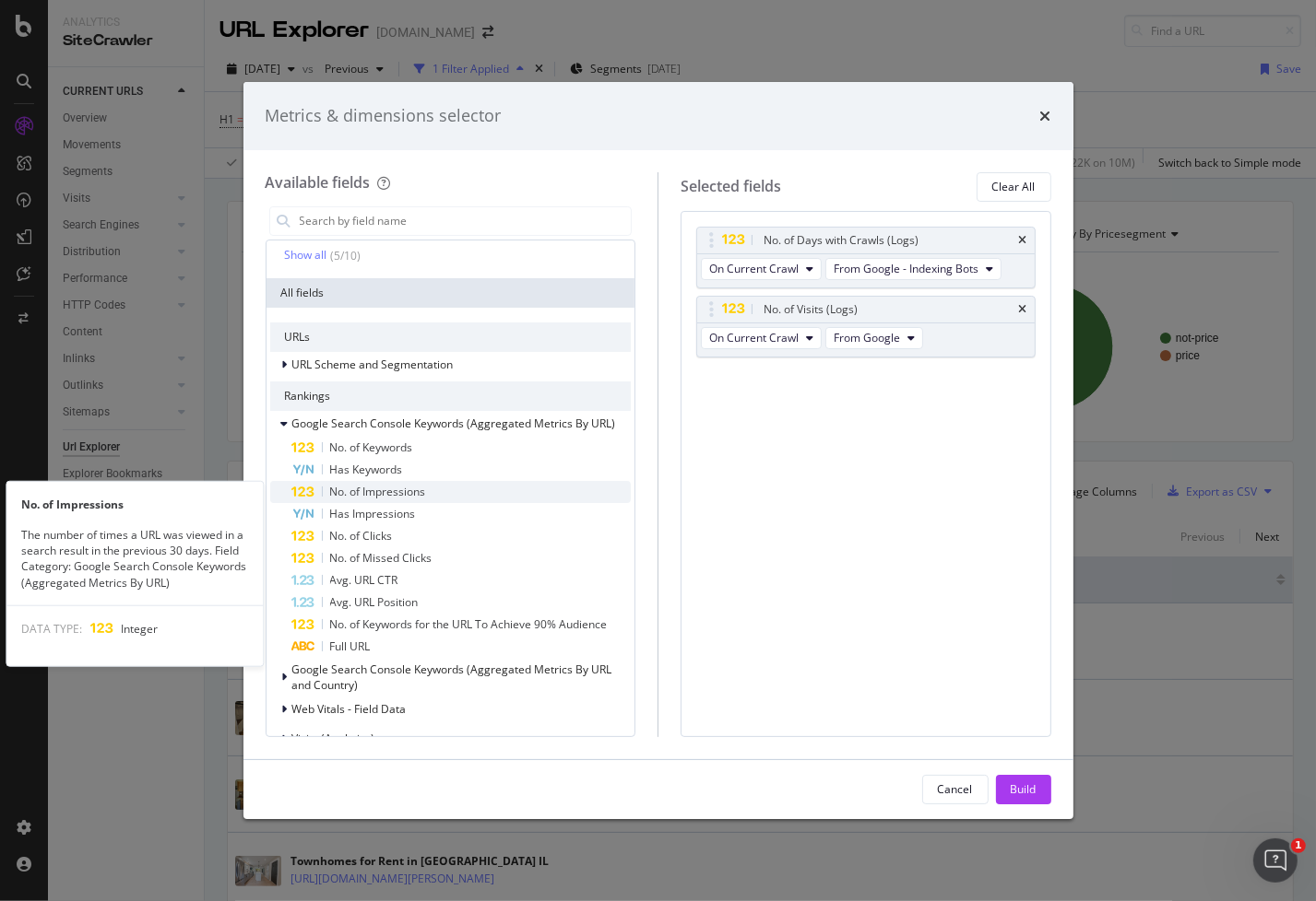
click at [360, 494] on span "No. of Impressions" at bounding box center [377, 491] width 96 height 16
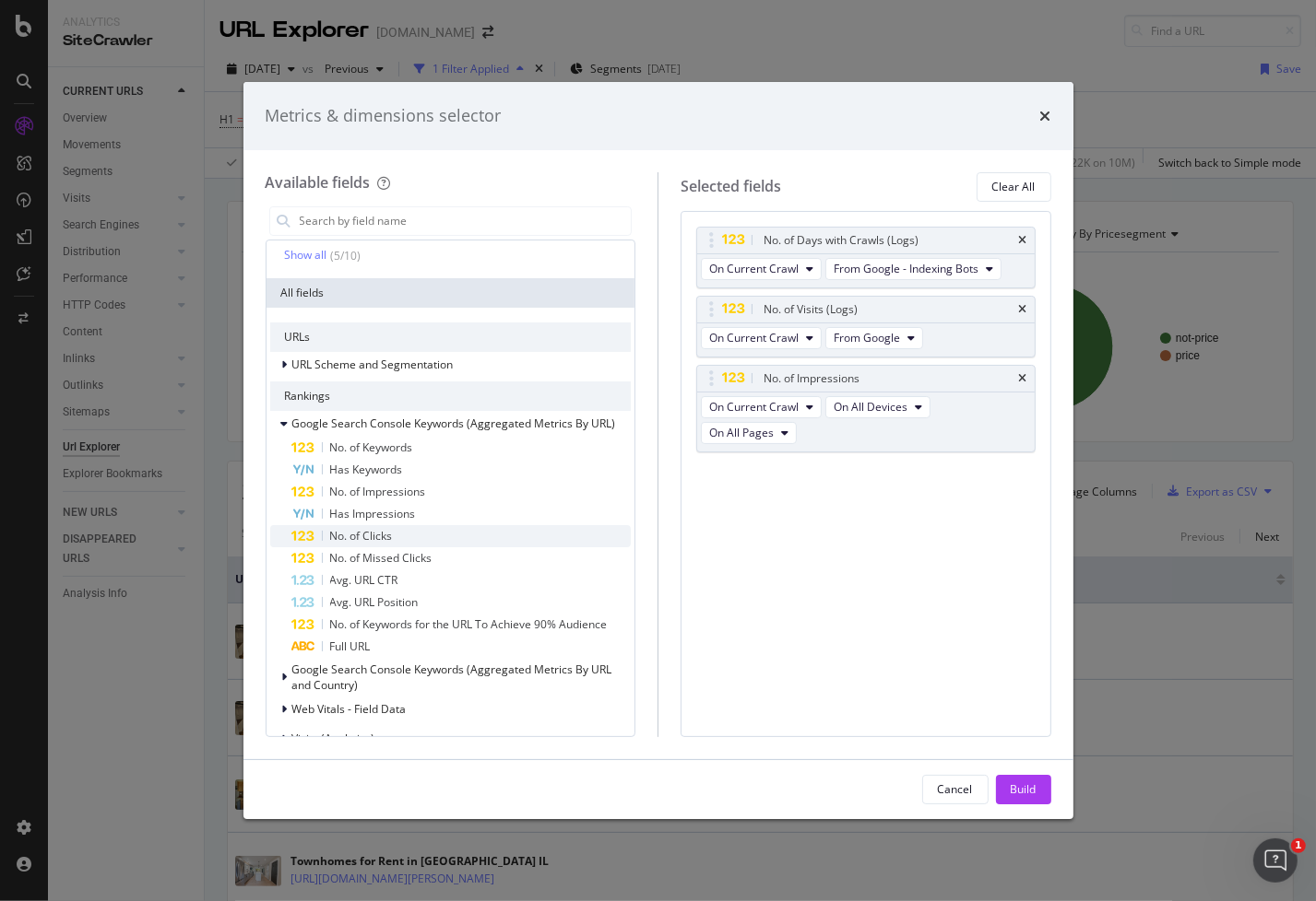
click at [354, 537] on span "No. of Clicks" at bounding box center [362, 536] width 63 height 16
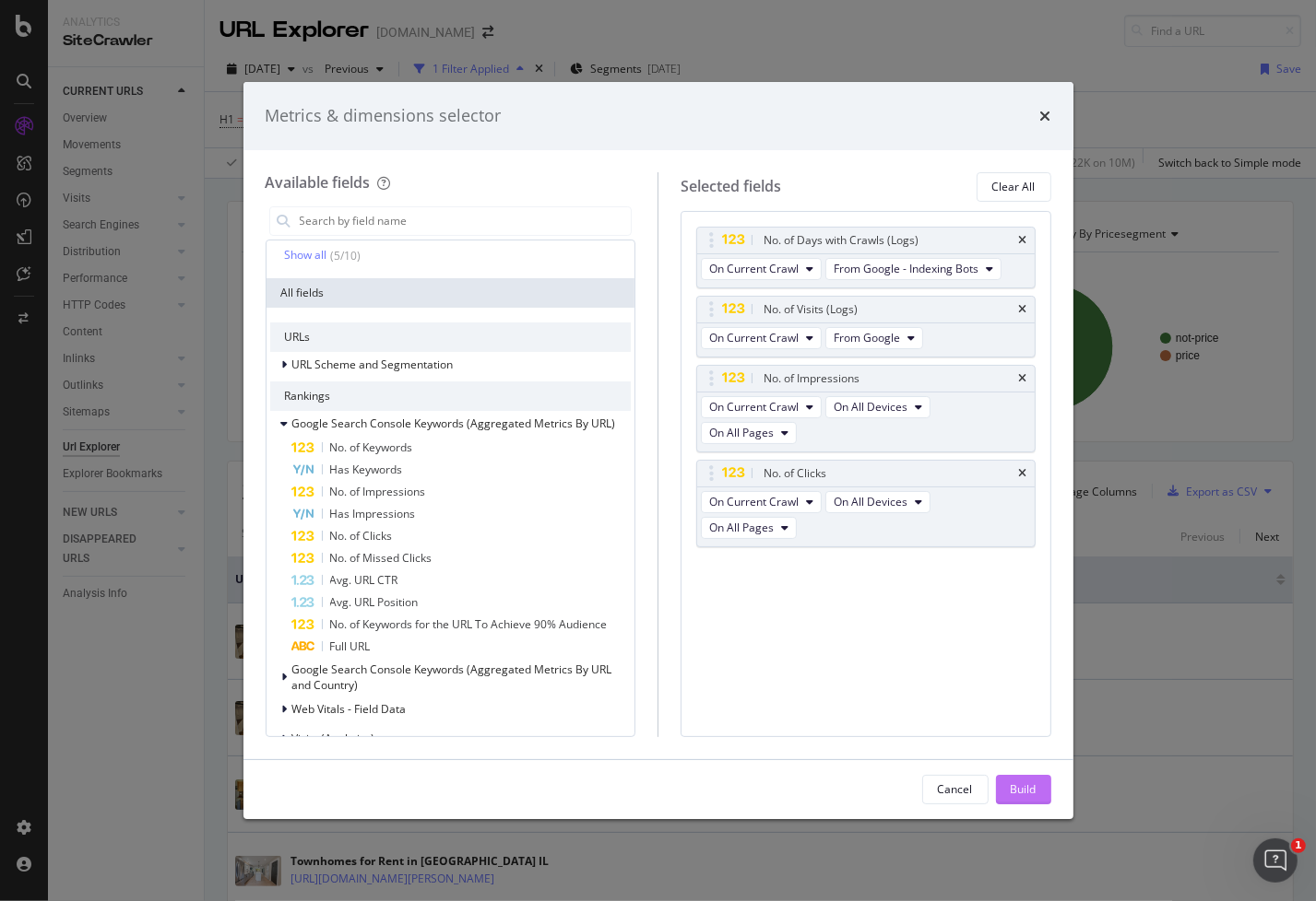
click at [1025, 792] on div "Build" at bounding box center [1023, 790] width 26 height 16
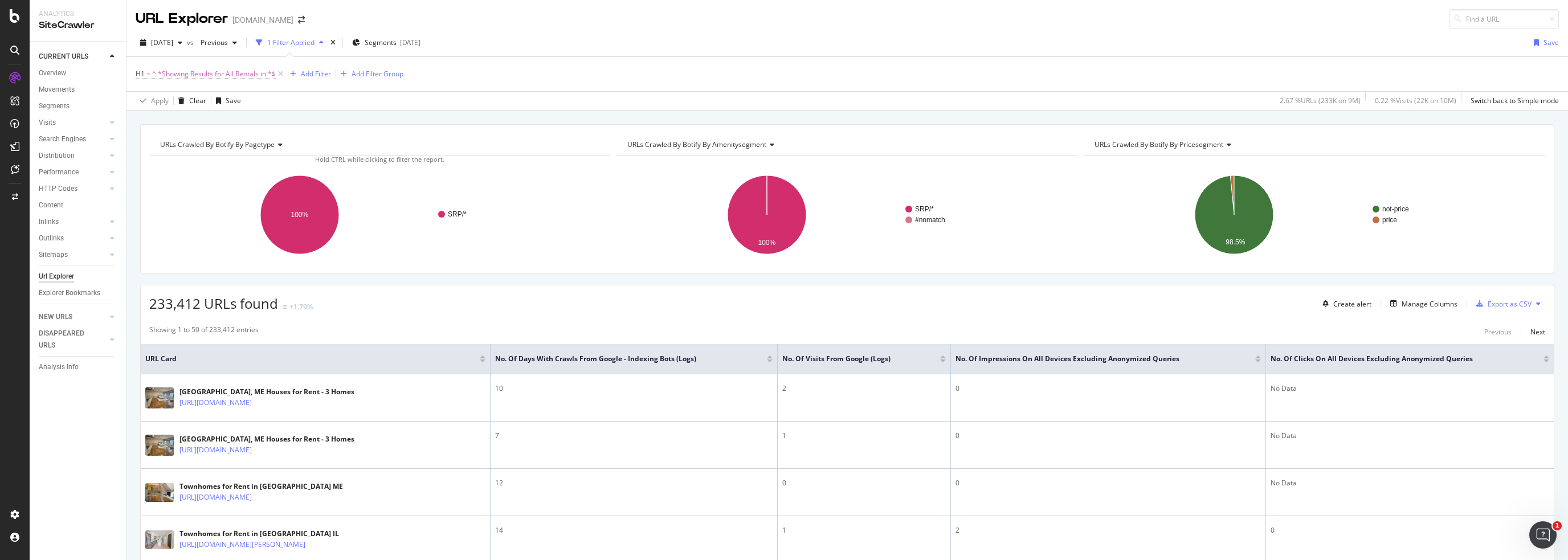
click at [813, 360] on div at bounding box center [1546, 361] width 5 height 3
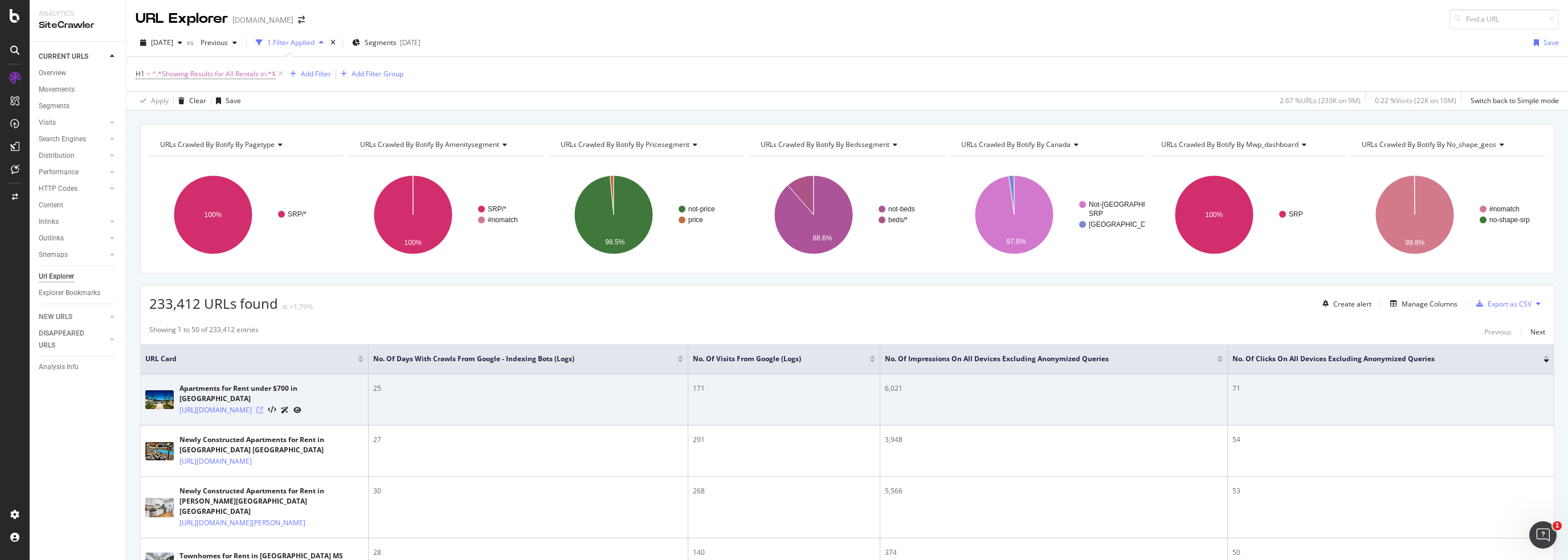
click at [263, 407] on icon at bounding box center [259, 410] width 7 height 7
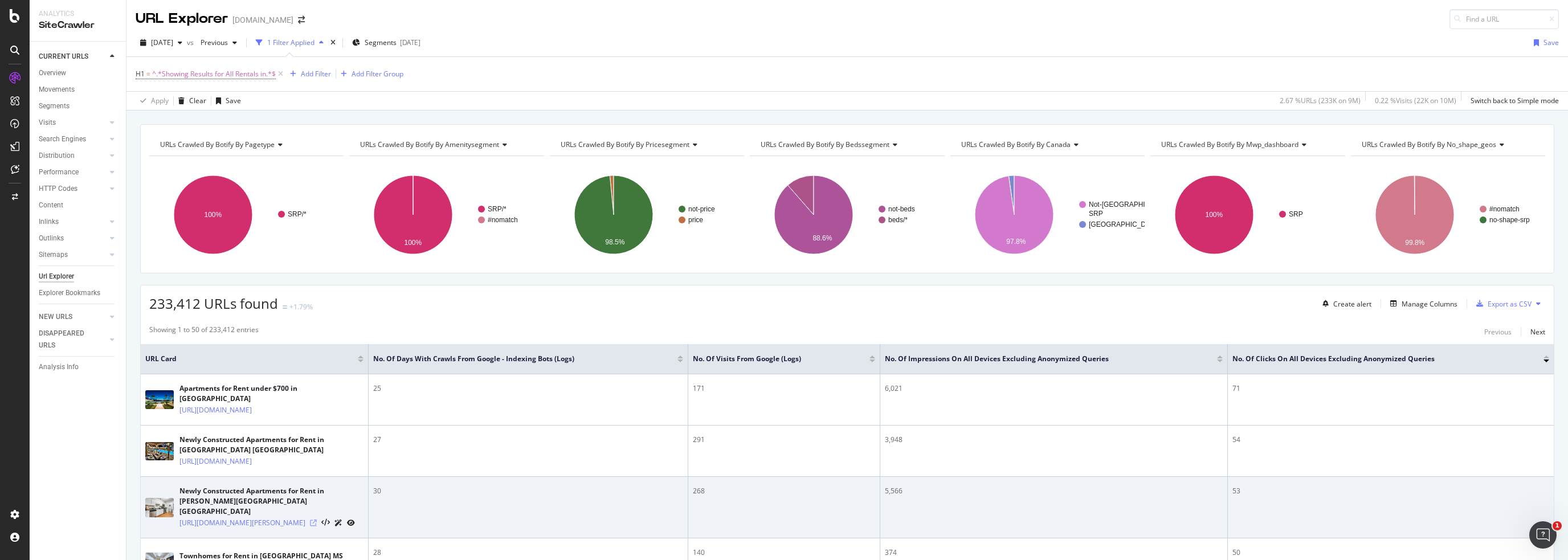
click at [317, 520] on icon at bounding box center [313, 523] width 7 height 7
